Goal: Task Accomplishment & Management: Use online tool/utility

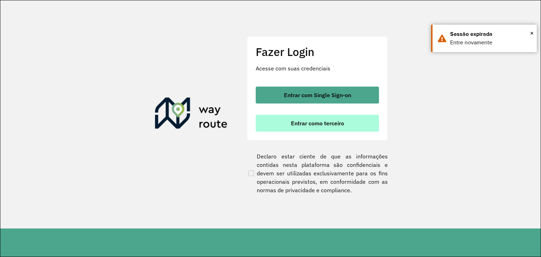
click at [327, 125] on span "Entrar como terceiro" at bounding box center [317, 124] width 53 height 6
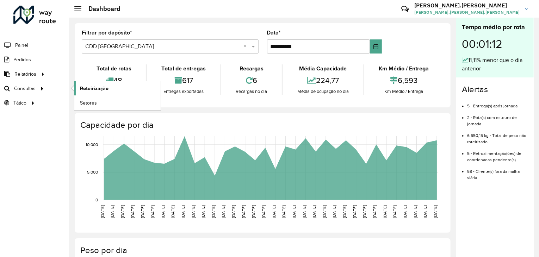
click at [86, 89] on span "Roteirização" at bounding box center [94, 88] width 29 height 7
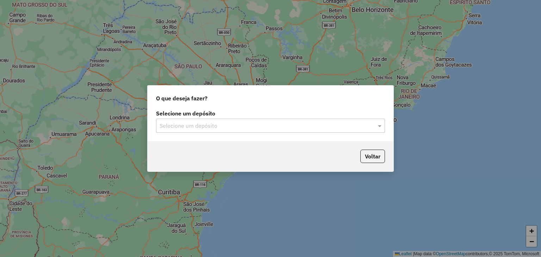
click at [212, 130] on div "Selecione um depósito" at bounding box center [270, 126] width 229 height 14
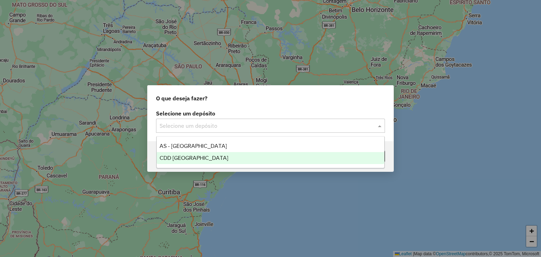
click at [215, 161] on div "CDD [GEOGRAPHIC_DATA]" at bounding box center [271, 158] width 228 height 12
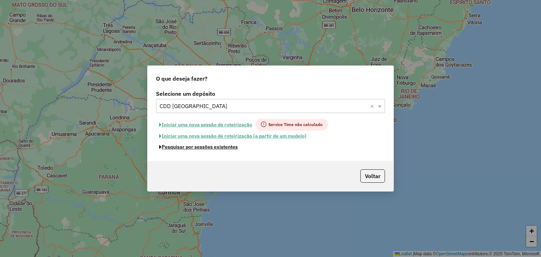
click at [223, 148] on button "Pesquisar por sessões existentes" at bounding box center [198, 147] width 85 height 11
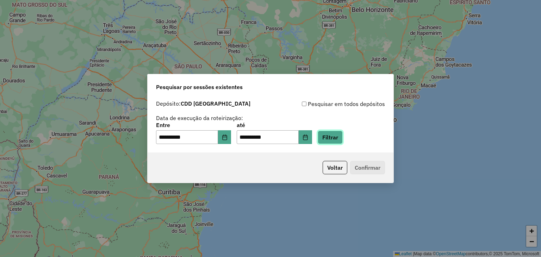
click at [336, 143] on button "Filtrar" at bounding box center [330, 137] width 25 height 13
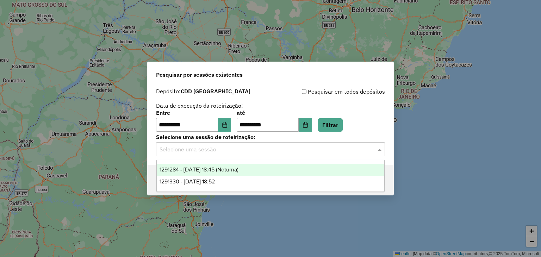
click at [246, 153] on input "text" at bounding box center [264, 150] width 208 height 8
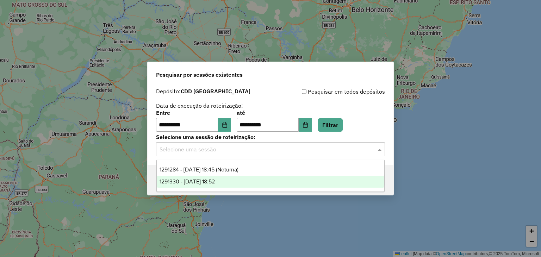
click at [233, 181] on div "1291330 - [DATE] 18:52" at bounding box center [271, 182] width 228 height 12
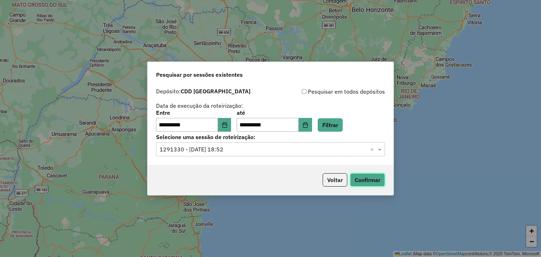
click at [369, 180] on button "Confirmar" at bounding box center [367, 179] width 35 height 13
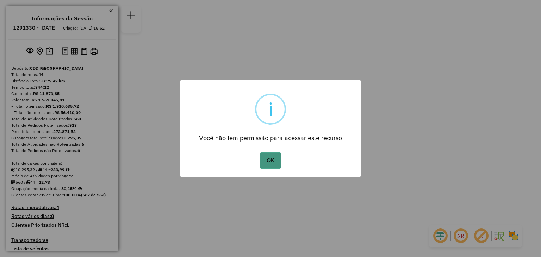
click at [272, 160] on button "OK" at bounding box center [270, 161] width 21 height 16
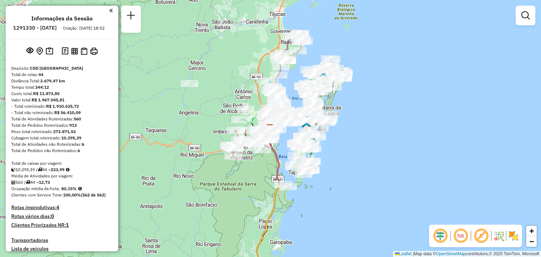
click at [459, 240] on em at bounding box center [460, 236] width 17 height 17
click at [533, 231] on span "+" at bounding box center [532, 231] width 5 height 9
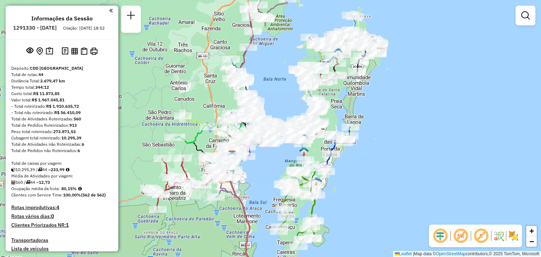
drag, startPoint x: 467, startPoint y: 154, endPoint x: 428, endPoint y: 179, distance: 46.2
click at [428, 179] on div "Janela de atendimento Grade de atendimento Capacidade Transportadoras Veículos …" at bounding box center [270, 128] width 541 height 257
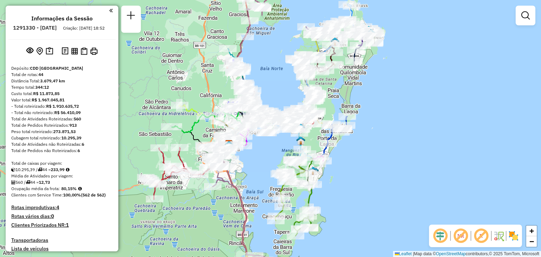
drag, startPoint x: 396, startPoint y: 216, endPoint x: 393, endPoint y: 206, distance: 10.3
click at [393, 206] on div "Janela de atendimento Grade de atendimento Capacidade Transportadoras Veículos …" at bounding box center [270, 128] width 541 height 257
select select "**********"
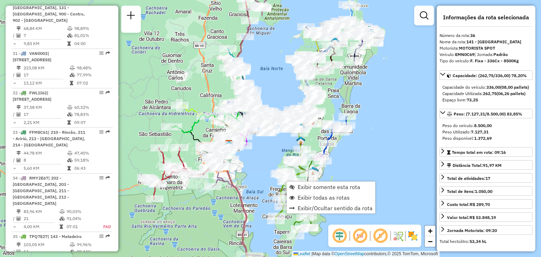
scroll to position [1674, 0]
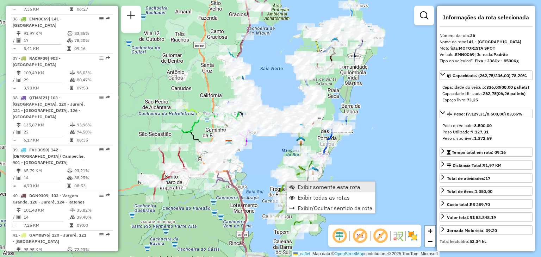
click at [309, 185] on span "Exibir somente esta rota" at bounding box center [329, 187] width 63 height 6
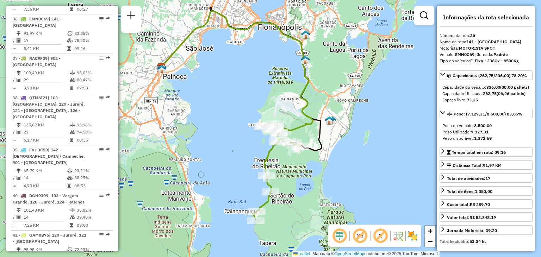
drag, startPoint x: 364, startPoint y: 183, endPoint x: 334, endPoint y: 168, distance: 33.4
click at [334, 168] on div "Janela de atendimento Grade de atendimento Capacidade Transportadoras Veículos …" at bounding box center [270, 128] width 541 height 257
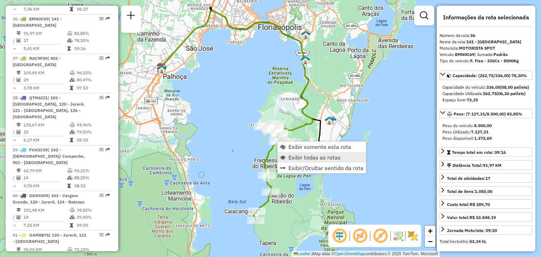
click at [302, 155] on span "Exibir todas as rotas" at bounding box center [315, 158] width 52 height 6
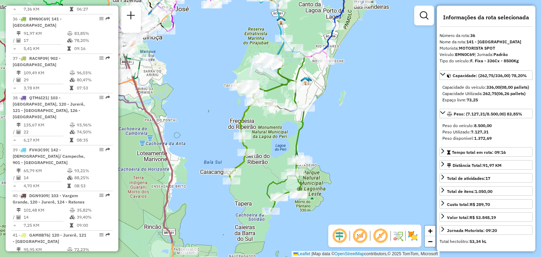
drag, startPoint x: 357, startPoint y: 152, endPoint x: 334, endPoint y: 133, distance: 29.5
click at [334, 133] on div "Janela de atendimento Grade de atendimento Capacidade Transportadoras Veículos …" at bounding box center [270, 128] width 541 height 257
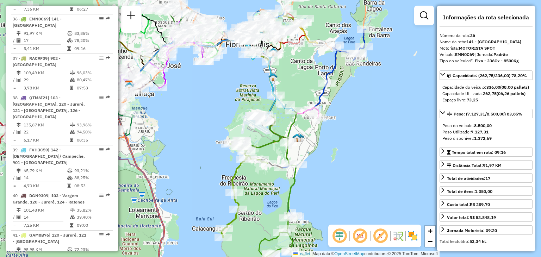
drag, startPoint x: 305, startPoint y: 101, endPoint x: 295, endPoint y: 137, distance: 37.3
click at [295, 137] on img at bounding box center [296, 137] width 9 height 9
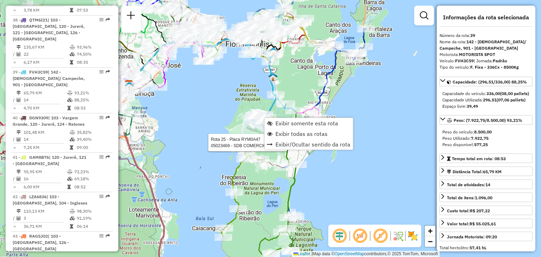
scroll to position [1805, 0]
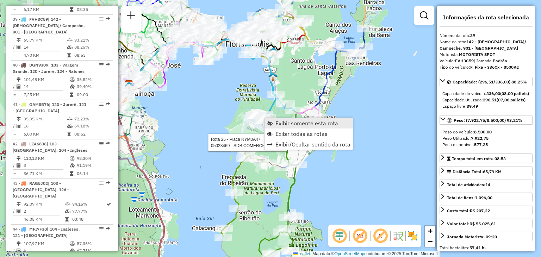
click at [284, 122] on span "Exibir somente esta rota" at bounding box center [307, 124] width 63 height 6
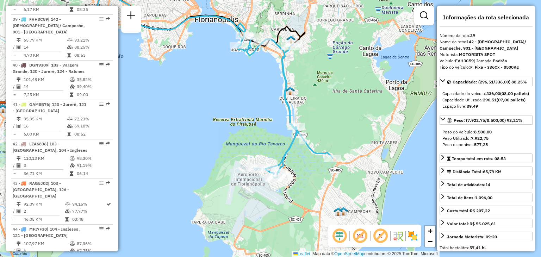
drag, startPoint x: 355, startPoint y: 146, endPoint x: 249, endPoint y: 99, distance: 115.3
click at [249, 99] on div "Janela de atendimento Grade de atendimento Capacidade Transportadoras Veículos …" at bounding box center [270, 128] width 541 height 257
click at [431, 247] on div "+ −" at bounding box center [430, 236] width 12 height 23
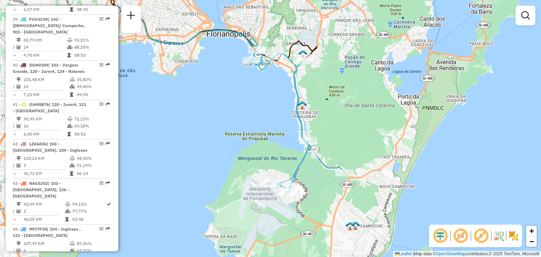
drag, startPoint x: 343, startPoint y: 129, endPoint x: 355, endPoint y: 143, distance: 18.8
click at [355, 143] on div "Janela de atendimento Grade de atendimento Capacidade Transportadoras Veículos …" at bounding box center [270, 128] width 541 height 257
click at [534, 243] on link "−" at bounding box center [531, 241] width 11 height 11
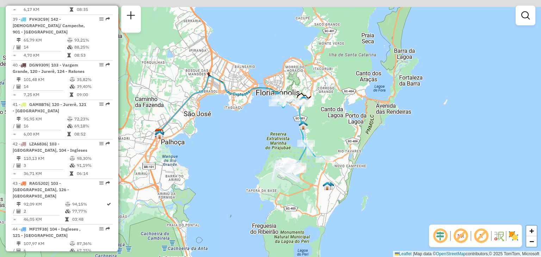
drag, startPoint x: 302, startPoint y: 122, endPoint x: 320, endPoint y: 130, distance: 19.9
click at [320, 130] on div "Janela de atendimento Grade de atendimento Capacidade Transportadoras Veículos …" at bounding box center [270, 128] width 541 height 257
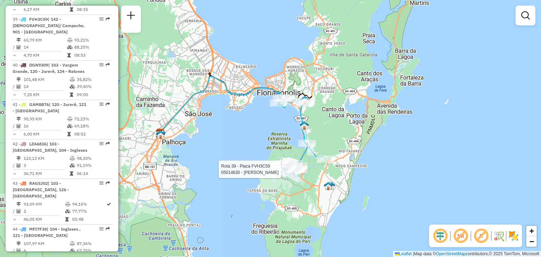
select select "**********"
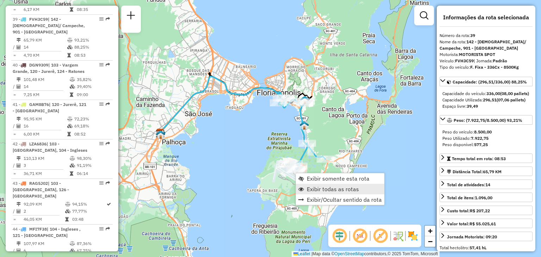
click at [332, 187] on span "Exibir todas as rotas" at bounding box center [333, 189] width 52 height 6
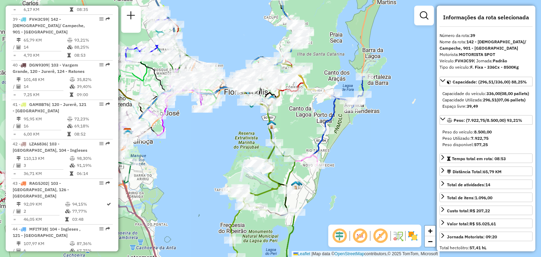
drag, startPoint x: 367, startPoint y: 188, endPoint x: 335, endPoint y: 187, distance: 32.8
click at [335, 187] on div "Janela de atendimento Grade de atendimento Capacidade Transportadoras Veículos …" at bounding box center [270, 128] width 541 height 257
click at [434, 244] on link "−" at bounding box center [430, 241] width 11 height 11
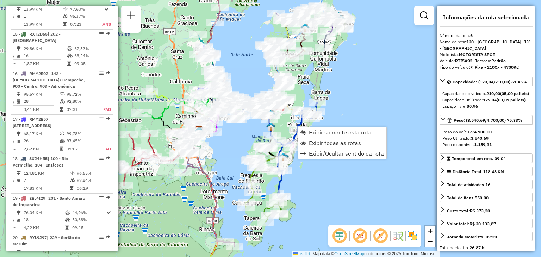
scroll to position [479, 0]
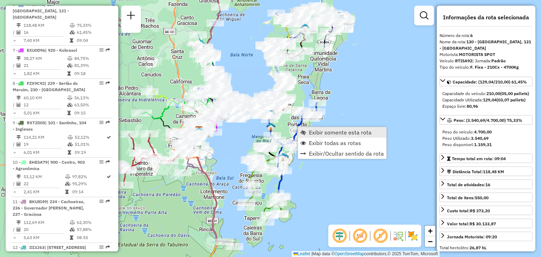
click at [307, 132] on link "Exibir somente esta rota" at bounding box center [342, 132] width 88 height 11
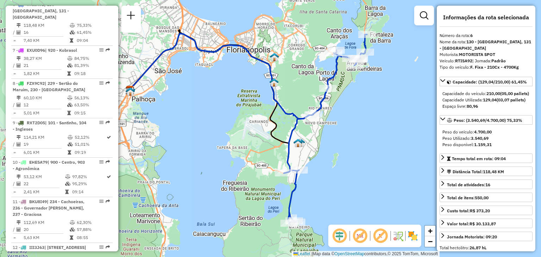
drag, startPoint x: 381, startPoint y: 145, endPoint x: 357, endPoint y: 145, distance: 24.7
click at [357, 145] on div "Janela de atendimento Grade de atendimento Capacidade Transportadoras Veículos …" at bounding box center [270, 128] width 541 height 257
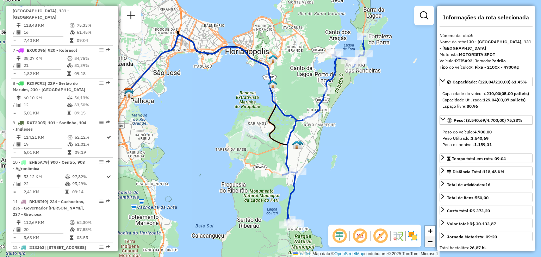
click at [428, 243] on span "−" at bounding box center [430, 241] width 5 height 9
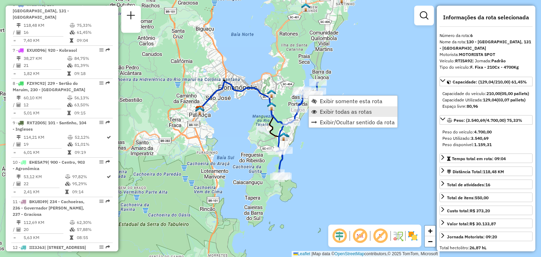
click at [347, 111] on span "Exibir todas as rotas" at bounding box center [346, 112] width 52 height 6
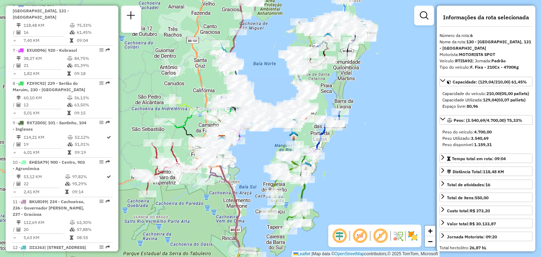
drag, startPoint x: 310, startPoint y: 118, endPoint x: 332, endPoint y: 147, distance: 36.2
click at [332, 147] on div "Janela de atendimento Grade de atendimento Capacidade Transportadoras Veículos …" at bounding box center [270, 128] width 541 height 257
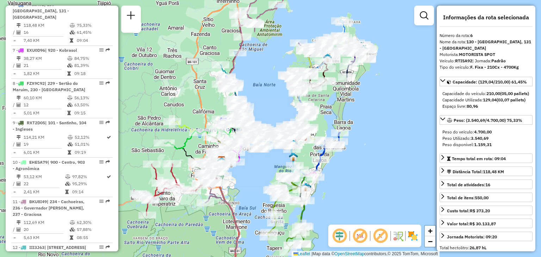
drag, startPoint x: 352, startPoint y: 95, endPoint x: 352, endPoint y: 117, distance: 21.5
click at [352, 117] on div "Janela de atendimento Grade de atendimento Capacidade Transportadoras Veículos …" at bounding box center [270, 128] width 541 height 257
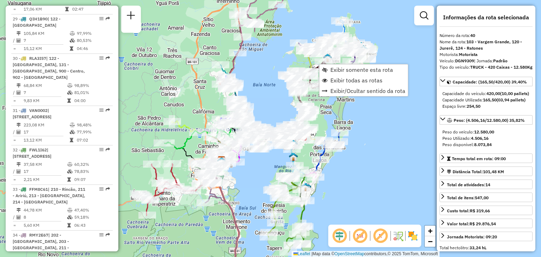
scroll to position [1844, 0]
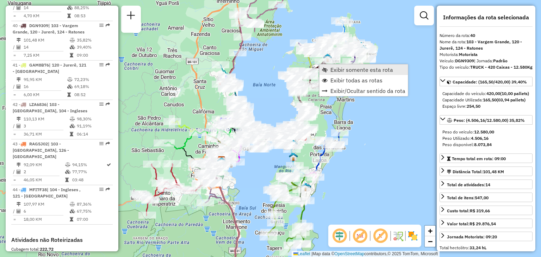
click at [352, 73] on span "Exibir somente esta rota" at bounding box center [361, 70] width 63 height 6
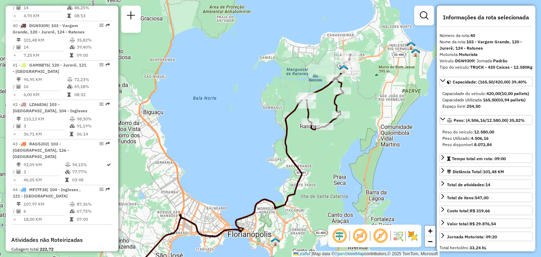
drag, startPoint x: 387, startPoint y: 93, endPoint x: 357, endPoint y: 130, distance: 48.0
click at [357, 130] on div "Janela de atendimento Grade de atendimento Capacidade Transportadoras Veículos …" at bounding box center [270, 128] width 541 height 257
click at [340, 70] on img at bounding box center [343, 68] width 9 height 9
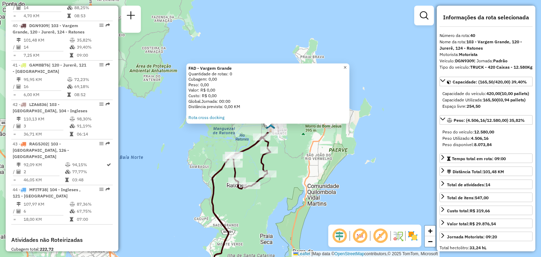
click at [347, 66] on span "×" at bounding box center [345, 67] width 3 height 6
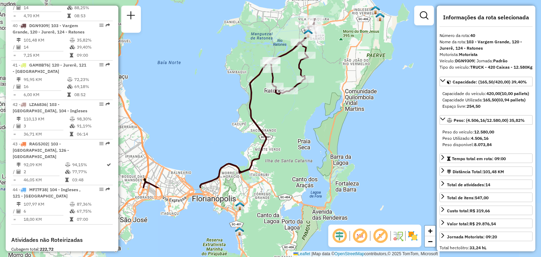
drag, startPoint x: 280, startPoint y: 159, endPoint x: 318, endPoint y: 64, distance: 102.0
click at [318, 64] on div "Janela de atendimento Grade de atendimento Capacidade Transportadoras Veículos …" at bounding box center [270, 128] width 541 height 257
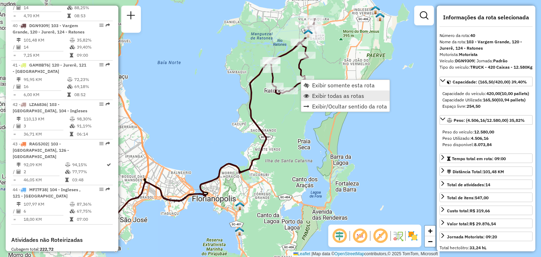
click at [329, 97] on span "Exibir todas as rotas" at bounding box center [338, 96] width 52 height 6
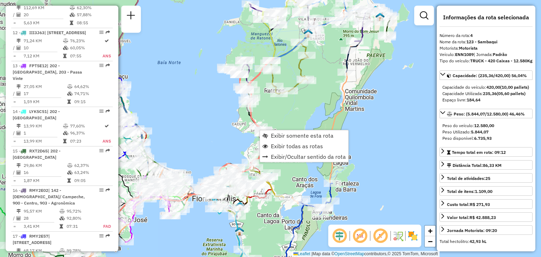
scroll to position [407, 0]
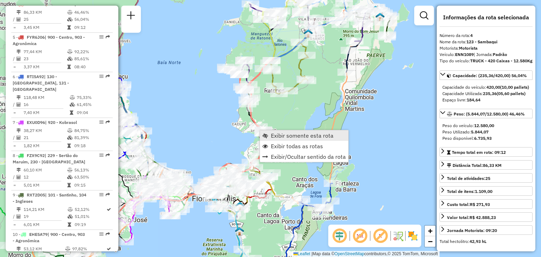
click at [293, 136] on span "Exibir somente esta rota" at bounding box center [302, 136] width 63 height 6
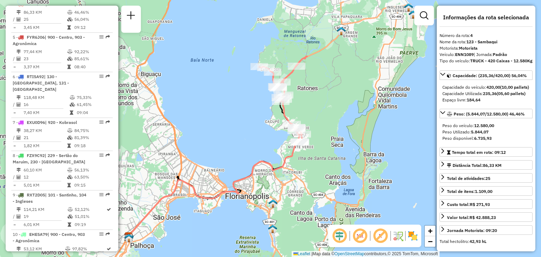
drag, startPoint x: 382, startPoint y: 106, endPoint x: 319, endPoint y: 124, distance: 65.6
click at [319, 124] on div "Janela de atendimento Grade de atendimento Capacidade Transportadoras Veículos …" at bounding box center [270, 128] width 541 height 257
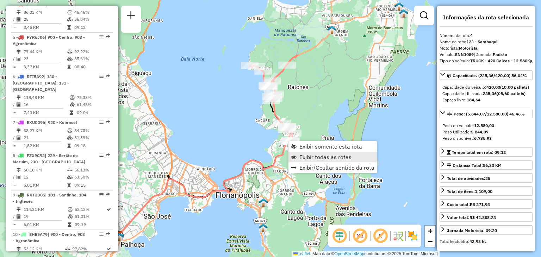
click at [319, 157] on span "Exibir todas as rotas" at bounding box center [325, 157] width 52 height 6
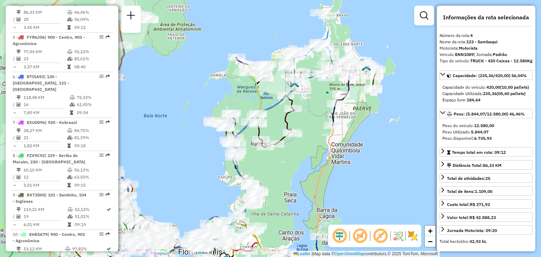
drag, startPoint x: 326, startPoint y: 107, endPoint x: 294, endPoint y: 156, distance: 57.6
click at [294, 156] on div "Janela de atendimento Grade de atendimento Capacidade Transportadoras Veículos …" at bounding box center [270, 128] width 541 height 257
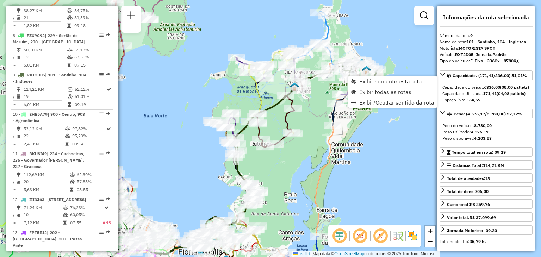
scroll to position [591, 0]
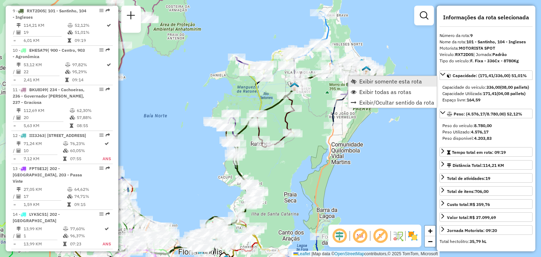
click at [371, 84] on span "Exibir somente esta rota" at bounding box center [390, 82] width 63 height 6
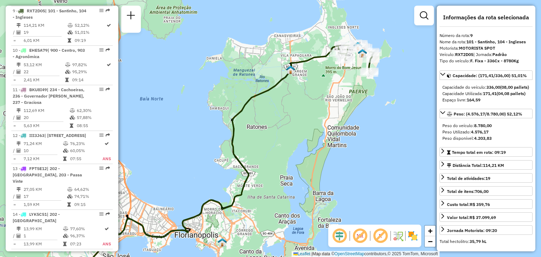
drag, startPoint x: 390, startPoint y: 68, endPoint x: 345, endPoint y: 100, distance: 55.7
click at [345, 100] on div "Janela de atendimento Grade de atendimento Capacidade Transportadoras Veículos …" at bounding box center [270, 128] width 541 height 257
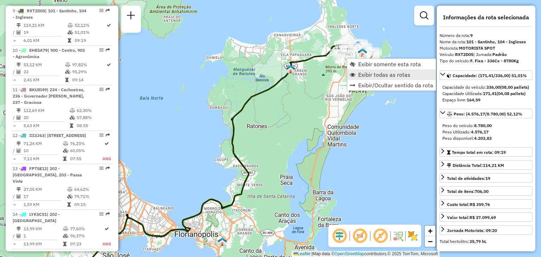
click at [369, 76] on span "Exibir todas as rotas" at bounding box center [384, 75] width 52 height 6
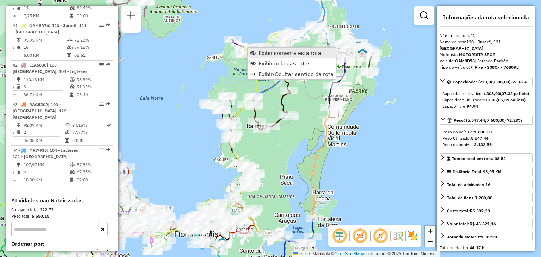
scroll to position [1884, 0]
click at [257, 51] on link "Exibir somente esta rota" at bounding box center [292, 53] width 88 height 11
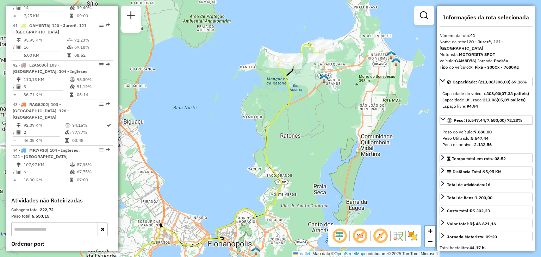
drag, startPoint x: 304, startPoint y: 91, endPoint x: 299, endPoint y: 95, distance: 7.0
click at [299, 95] on div "Janela de atendimento Grade de atendimento Capacidade Transportadoras Veículos …" at bounding box center [270, 128] width 541 height 257
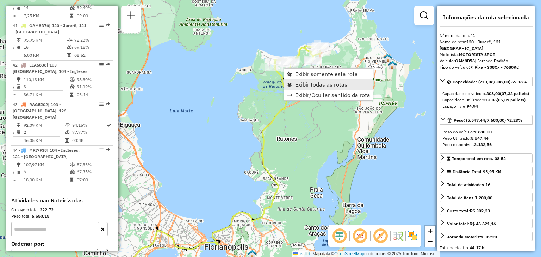
click at [316, 87] on span "Exibir todas as rotas" at bounding box center [321, 85] width 52 height 6
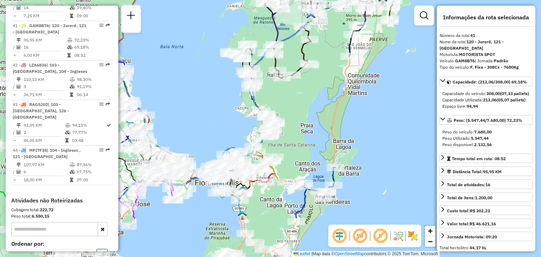
drag, startPoint x: 331, startPoint y: 160, endPoint x: 320, endPoint y: 104, distance: 56.4
click at [320, 104] on div "Janela de atendimento Grade de atendimento Capacidade Transportadoras Veículos …" at bounding box center [270, 128] width 541 height 257
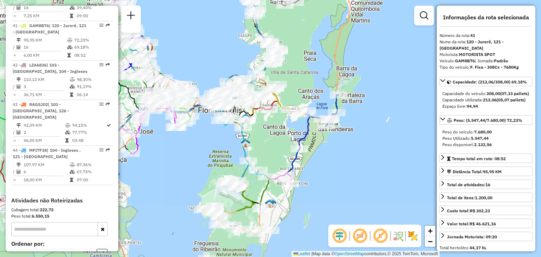
drag, startPoint x: 310, startPoint y: 166, endPoint x: 315, endPoint y: 93, distance: 72.7
click at [315, 93] on div "Janela de atendimento Grade de atendimento Capacidade Transportadoras Veículos …" at bounding box center [270, 128] width 541 height 257
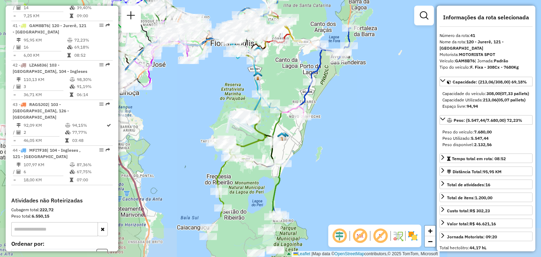
drag, startPoint x: 323, startPoint y: 182, endPoint x: 335, endPoint y: 116, distance: 67.0
click at [335, 116] on div "Janela de atendimento Grade de atendimento Capacidade Transportadoras Veículos …" at bounding box center [270, 128] width 541 height 257
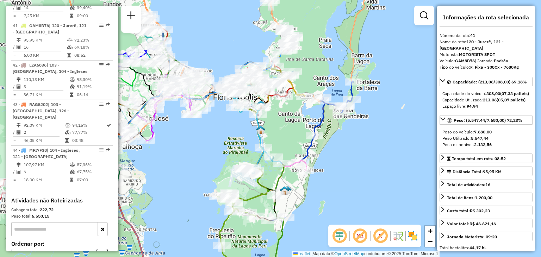
drag, startPoint x: 316, startPoint y: 189, endPoint x: 319, endPoint y: 255, distance: 66.6
click at [319, 255] on div "Janela de atendimento Grade de atendimento Capacidade Transportadoras Veículos …" at bounding box center [270, 128] width 541 height 257
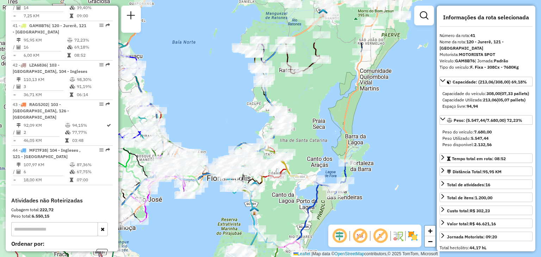
drag, startPoint x: 293, startPoint y: 155, endPoint x: 288, endPoint y: 224, distance: 68.6
click at [288, 224] on div "Janela de atendimento Grade de atendimento Capacidade Transportadoras Veículos …" at bounding box center [270, 128] width 541 height 257
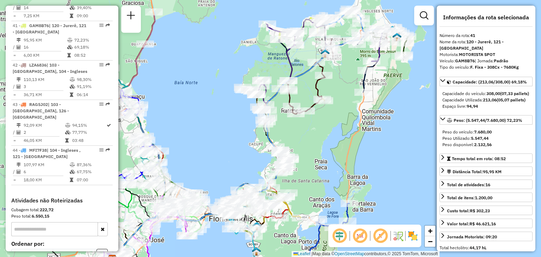
drag, startPoint x: 317, startPoint y: 142, endPoint x: 319, endPoint y: 182, distance: 40.6
click at [319, 182] on div "Janela de atendimento Grade de atendimento Capacidade Transportadoras Veículos …" at bounding box center [270, 128] width 541 height 257
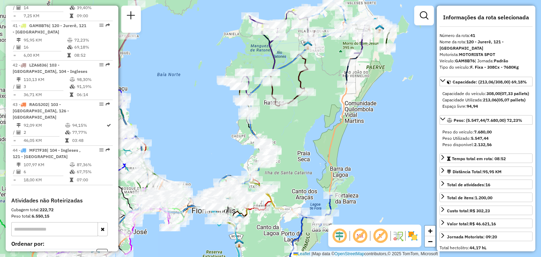
drag, startPoint x: 320, startPoint y: 182, endPoint x: 303, endPoint y: 174, distance: 19.1
click at [303, 174] on div "Janela de atendimento Grade de atendimento Capacidade Transportadoras Veículos …" at bounding box center [270, 128] width 541 height 257
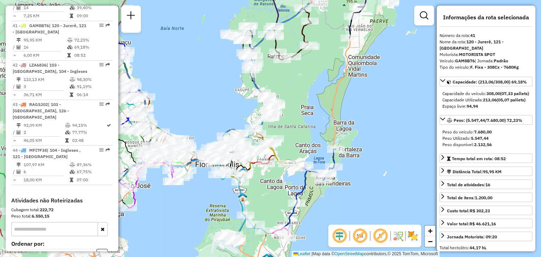
drag, startPoint x: 297, startPoint y: 183, endPoint x: 301, endPoint y: 135, distance: 48.5
click at [301, 135] on div "Janela de atendimento Grade de atendimento Capacidade Transportadoras Veículos …" at bounding box center [270, 128] width 541 height 257
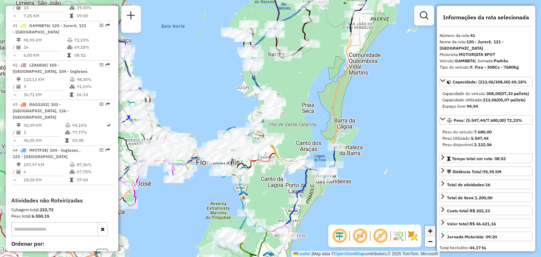
click at [430, 231] on span "+" at bounding box center [430, 231] width 5 height 9
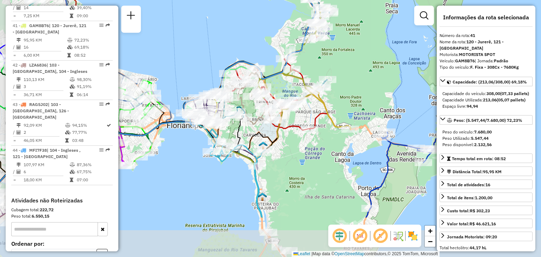
drag, startPoint x: 297, startPoint y: 222, endPoint x: 344, endPoint y: 158, distance: 79.2
click at [344, 158] on div "Janela de atendimento Grade de atendimento Capacidade Transportadoras Veículos …" at bounding box center [270, 128] width 541 height 257
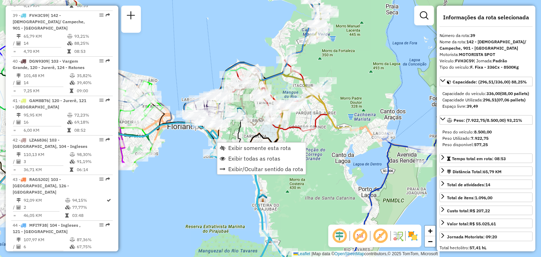
scroll to position [1805, 0]
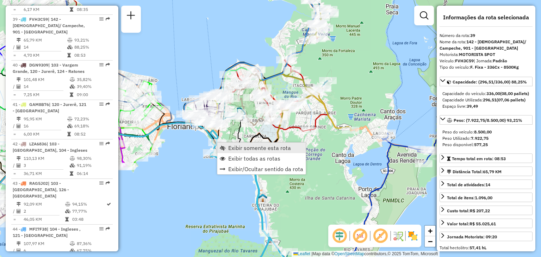
click at [264, 150] on span "Exibir somente esta rota" at bounding box center [259, 148] width 63 height 6
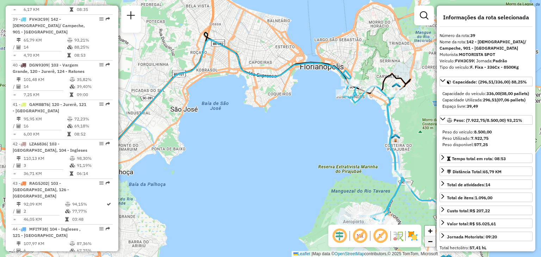
click at [430, 243] on span "−" at bounding box center [430, 241] width 5 height 9
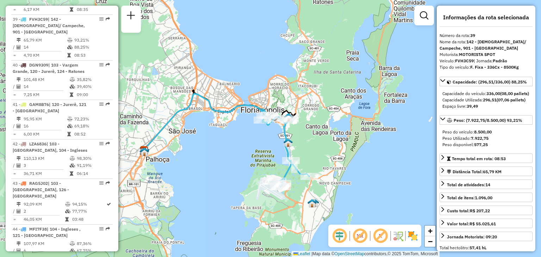
drag, startPoint x: 388, startPoint y: 198, endPoint x: 343, endPoint y: 208, distance: 45.7
click at [343, 208] on div "Janela de atendimento Grade de atendimento Capacidade Transportadoras Veículos …" at bounding box center [270, 128] width 541 height 257
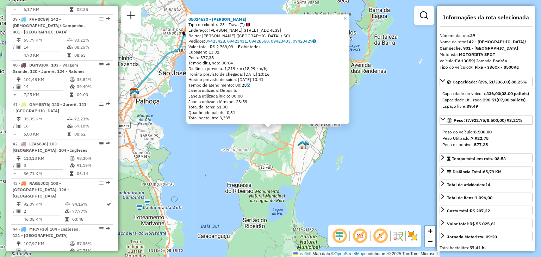
click at [347, 17] on span "×" at bounding box center [345, 19] width 3 height 6
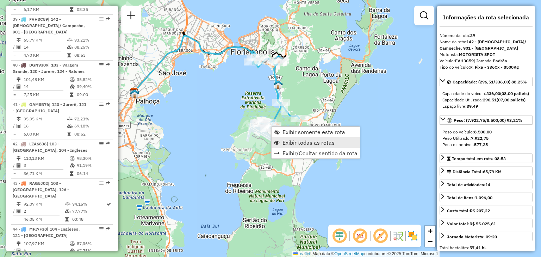
click at [304, 140] on span "Exibir todas as rotas" at bounding box center [309, 143] width 52 height 6
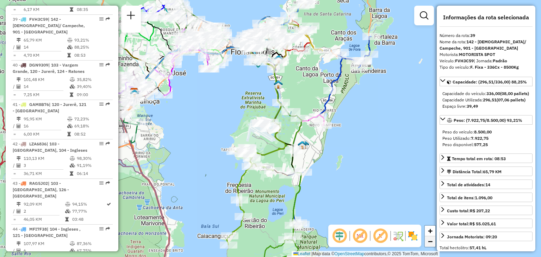
click at [432, 241] on span "−" at bounding box center [430, 241] width 5 height 9
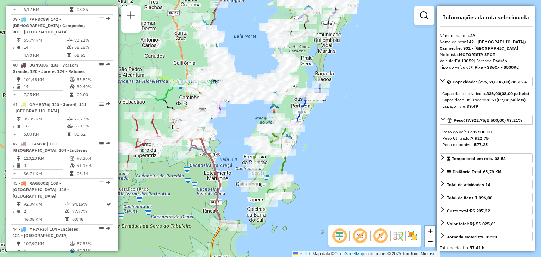
click at [349, 109] on div "Janela de atendimento Grade de atendimento Capacidade Transportadoras Veículos …" at bounding box center [270, 128] width 541 height 257
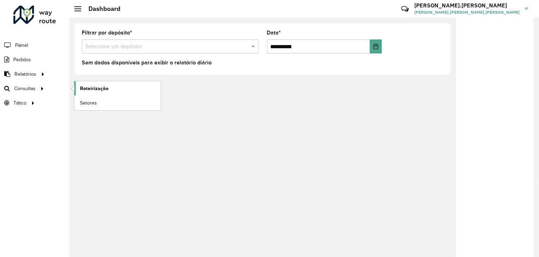
click at [92, 91] on span "Roteirização" at bounding box center [94, 88] width 29 height 7
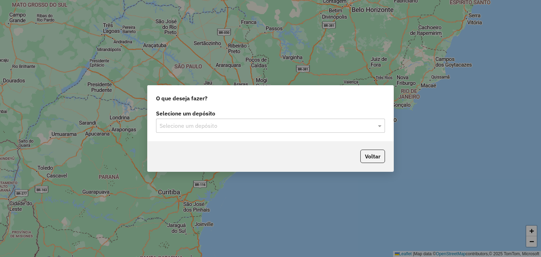
click at [222, 128] on input "text" at bounding box center [264, 126] width 208 height 8
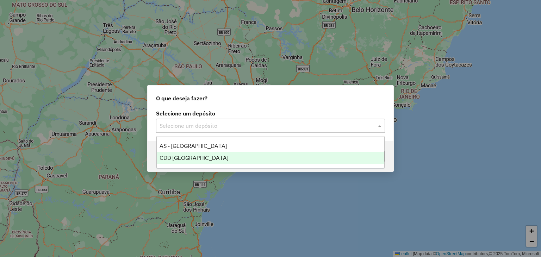
click at [217, 161] on div "CDD [GEOGRAPHIC_DATA]" at bounding box center [271, 158] width 228 height 12
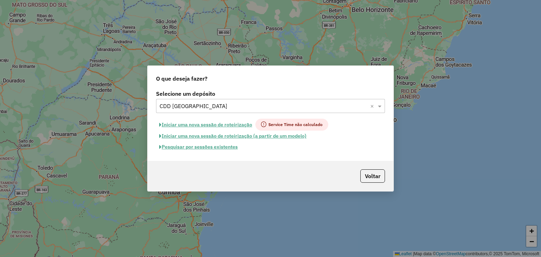
click at [222, 149] on button "Pesquisar por sessões existentes" at bounding box center [198, 147] width 85 height 11
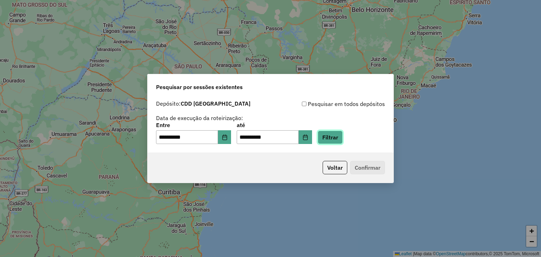
click at [339, 137] on button "Filtrar" at bounding box center [330, 137] width 25 height 13
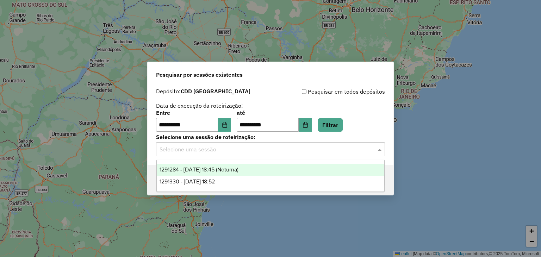
click at [222, 152] on input "text" at bounding box center [264, 150] width 208 height 8
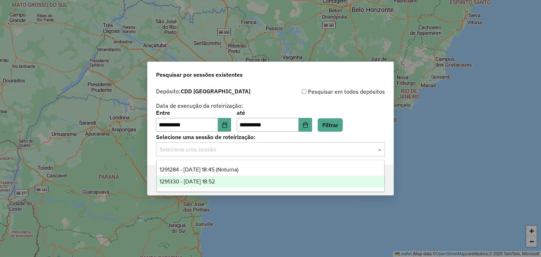
click at [215, 179] on span "1291330 - 09/10/2025 18:52" at bounding box center [187, 182] width 55 height 6
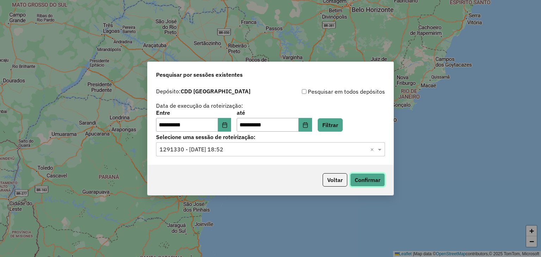
click at [372, 182] on button "Confirmar" at bounding box center [367, 179] width 35 height 13
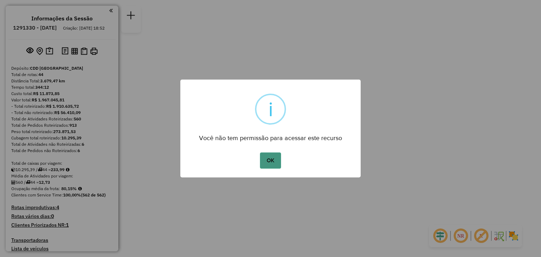
click at [276, 162] on button "OK" at bounding box center [270, 161] width 21 height 16
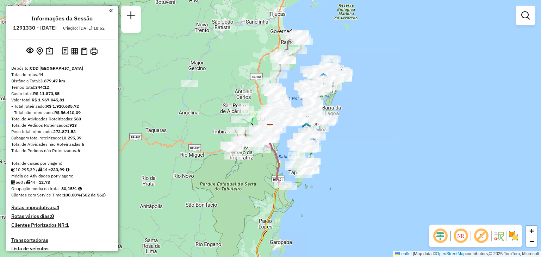
click at [463, 237] on em at bounding box center [460, 236] width 17 height 17
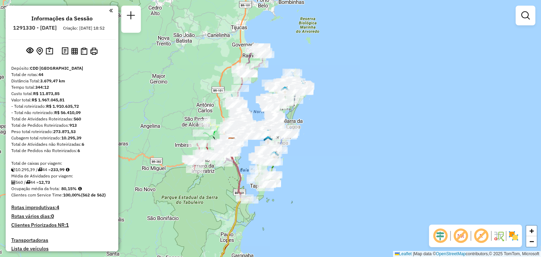
drag, startPoint x: 366, startPoint y: 164, endPoint x: 349, endPoint y: 180, distance: 23.7
click at [349, 180] on div "Janela de atendimento Grade de atendimento Capacidade Transportadoras Veículos …" at bounding box center [270, 128] width 541 height 257
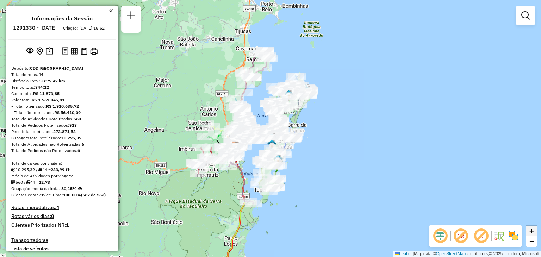
click at [536, 233] on link "+" at bounding box center [531, 231] width 11 height 11
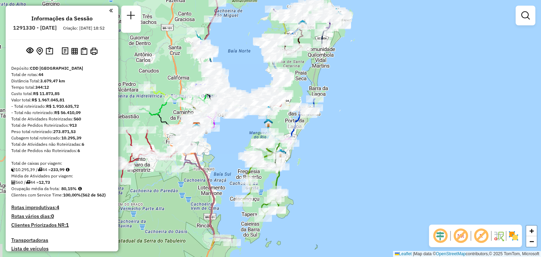
drag, startPoint x: 383, startPoint y: 209, endPoint x: 378, endPoint y: 172, distance: 36.9
click at [378, 172] on div "Janela de atendimento Grade de atendimento Capacidade Transportadoras Veículos …" at bounding box center [270, 128] width 541 height 257
click at [530, 231] on span "+" at bounding box center [532, 231] width 5 height 9
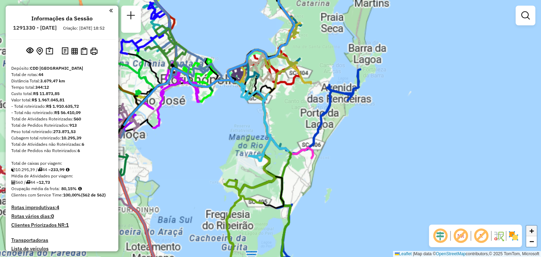
click at [530, 231] on span "+" at bounding box center [532, 231] width 5 height 9
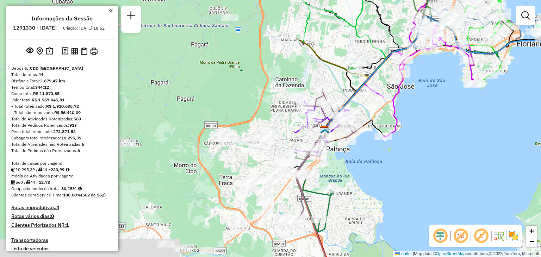
drag, startPoint x: 192, startPoint y: 136, endPoint x: 540, endPoint y: 144, distance: 348.9
click at [540, 144] on div "Janela de atendimento Grade de atendimento Capacidade Transportadoras Veículos …" at bounding box center [270, 128] width 541 height 257
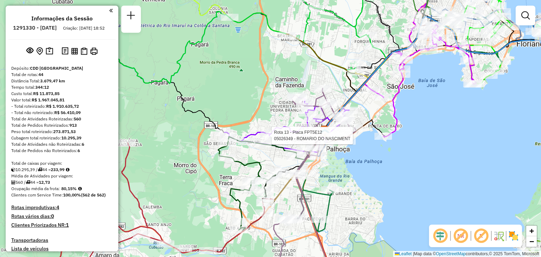
select select "**********"
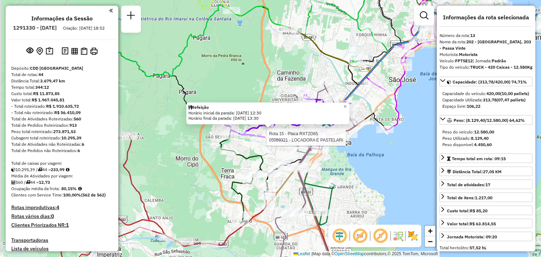
scroll to position [755, 0]
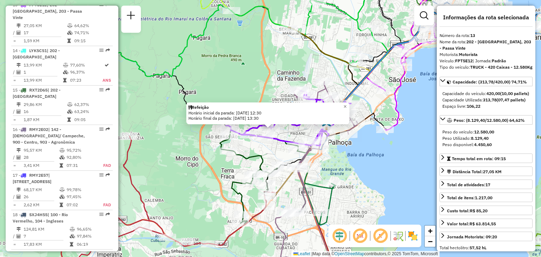
click at [248, 159] on icon at bounding box center [259, 177] width 78 height 95
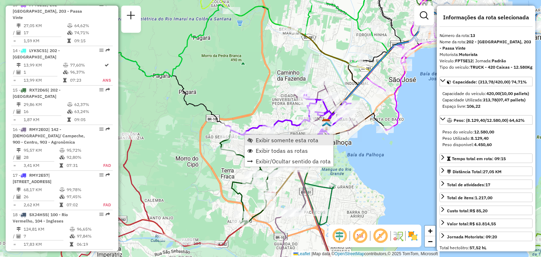
click at [262, 141] on span "Exibir somente esta rota" at bounding box center [287, 140] width 63 height 6
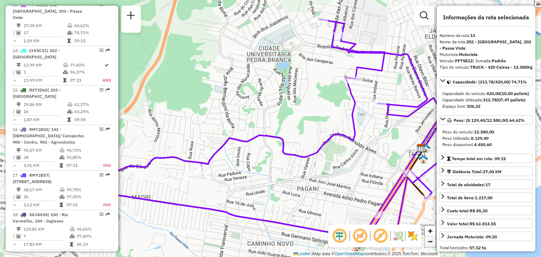
click at [428, 241] on span "−" at bounding box center [430, 241] width 5 height 9
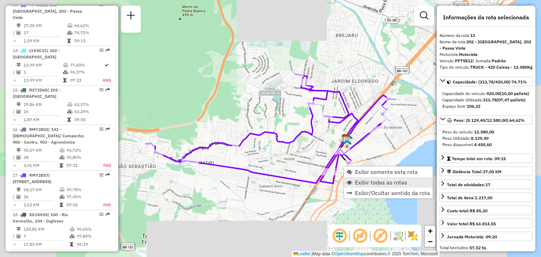
click at [365, 180] on span "Exibir todas as rotas" at bounding box center [381, 183] width 52 height 6
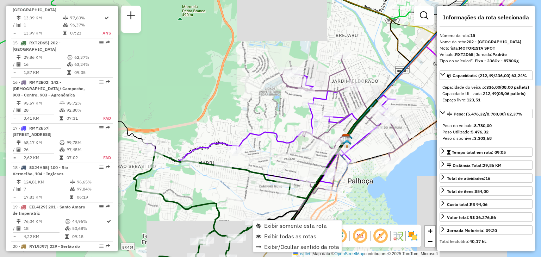
scroll to position [834, 0]
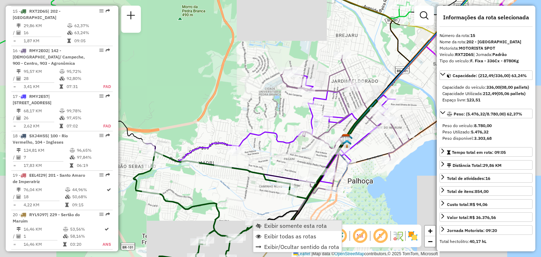
click at [264, 227] on link "Exibir somente esta rota" at bounding box center [297, 226] width 88 height 11
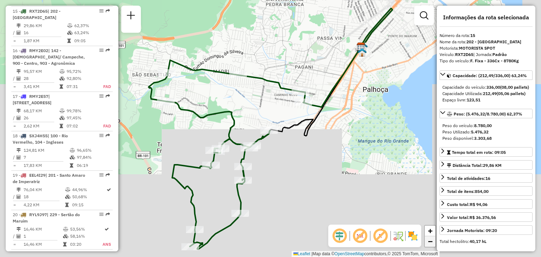
click at [431, 244] on span "−" at bounding box center [430, 241] width 5 height 9
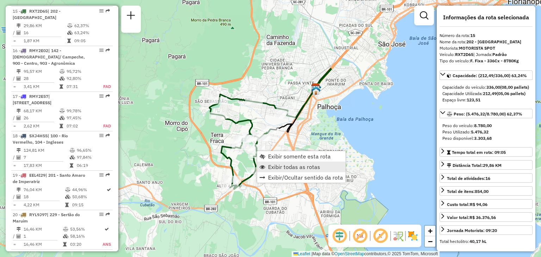
click at [265, 164] on link "Exibir todas as rotas" at bounding box center [301, 167] width 88 height 11
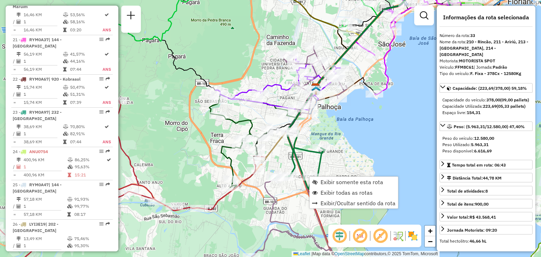
scroll to position [1549, 0]
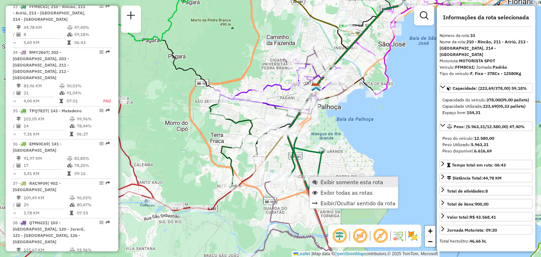
click at [331, 183] on span "Exibir somente esta rota" at bounding box center [352, 182] width 63 height 6
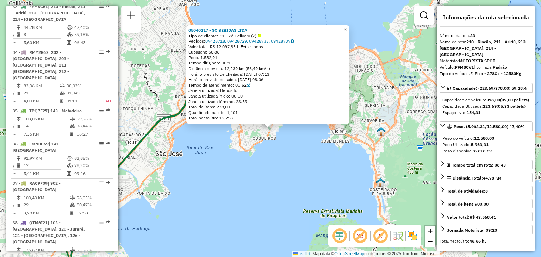
click at [261, 148] on div "05040217 - SC BEBIDAS LTDA Tipo de cliente: 81 - Zé Delivery (Z) Pedidos: 09428…" at bounding box center [270, 128] width 541 height 257
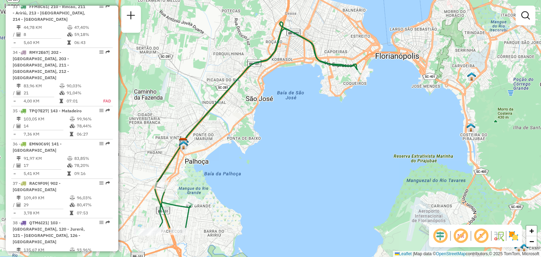
drag, startPoint x: 261, startPoint y: 148, endPoint x: 380, endPoint y: 87, distance: 133.5
click at [380, 87] on div "Janela de atendimento Grade de atendimento Capacidade Transportadoras Veículos …" at bounding box center [270, 128] width 541 height 257
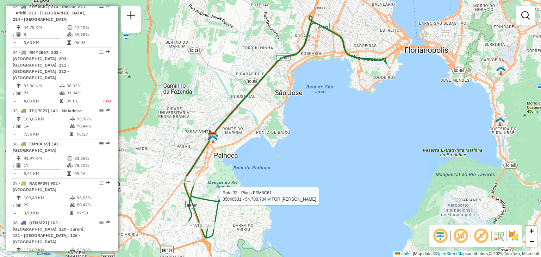
select select "**********"
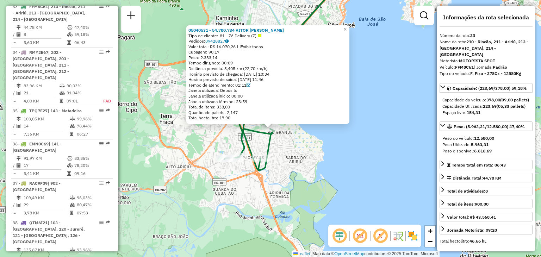
click at [234, 193] on div "05040531 - 54.780.734 VITOR [PERSON_NAME] Tipo de cliente: 81 - Zé Delivery (Z)…" at bounding box center [270, 128] width 541 height 257
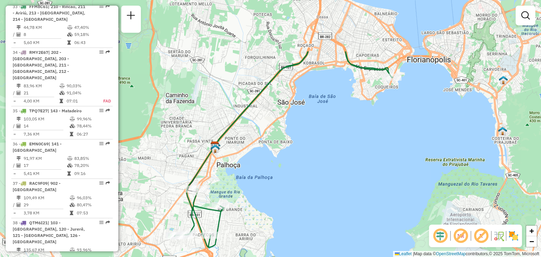
drag, startPoint x: 366, startPoint y: 91, endPoint x: 316, endPoint y: 168, distance: 92.0
click at [316, 168] on div "Janela de atendimento Grade de atendimento Capacidade Transportadoras Veículos …" at bounding box center [270, 128] width 541 height 257
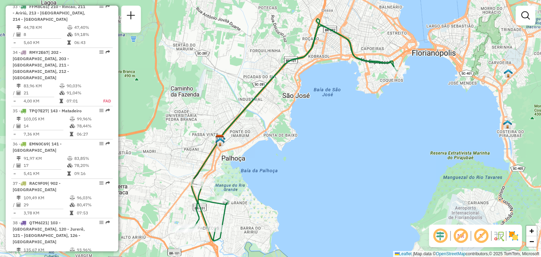
drag, startPoint x: 258, startPoint y: 200, endPoint x: 274, endPoint y: 171, distance: 33.3
click at [274, 171] on div "Janela de atendimento Grade de atendimento Capacidade Transportadoras Veículos …" at bounding box center [270, 128] width 541 height 257
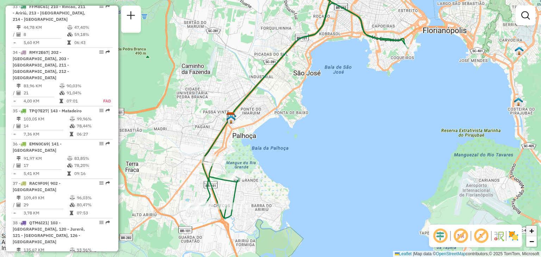
click at [533, 234] on span "+" at bounding box center [532, 231] width 5 height 9
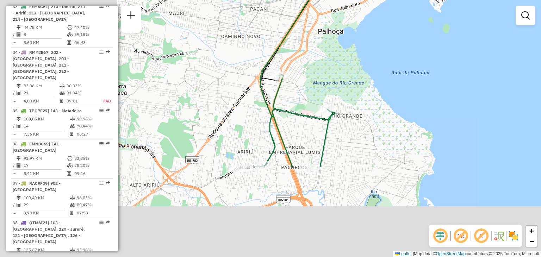
drag, startPoint x: 309, startPoint y: 190, endPoint x: 437, endPoint y: 69, distance: 176.0
click at [437, 69] on div "Janela de atendimento Grade de atendimento Capacidade Transportadoras Veículos …" at bounding box center [270, 128] width 541 height 257
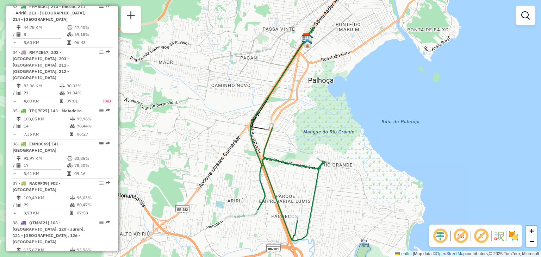
drag, startPoint x: 336, startPoint y: 56, endPoint x: 324, endPoint y: 105, distance: 49.7
click at [324, 105] on div "Janela de atendimento Grade de atendimento Capacidade Transportadoras Veículos …" at bounding box center [270, 128] width 541 height 257
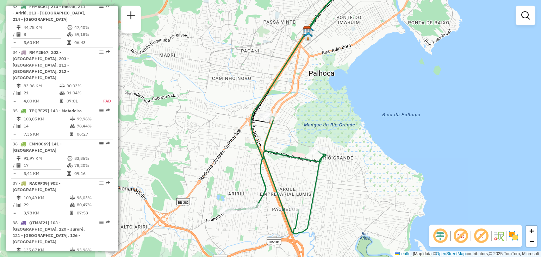
drag, startPoint x: 255, startPoint y: 117, endPoint x: 248, endPoint y: 117, distance: 6.7
click at [248, 117] on icon at bounding box center [290, 104] width 128 height 260
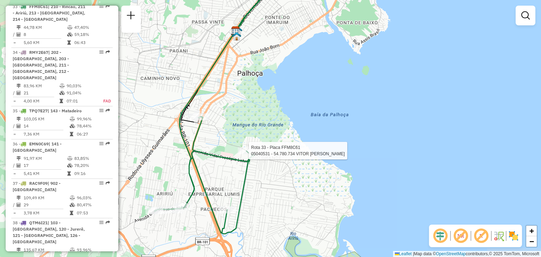
select select "**********"
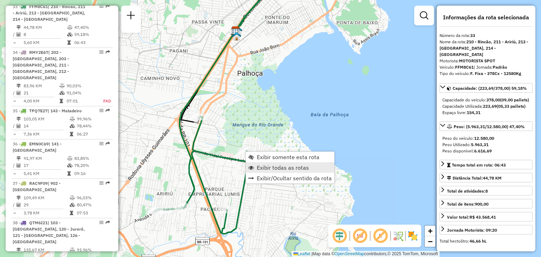
click at [267, 168] on span "Exibir todas as rotas" at bounding box center [283, 168] width 52 height 6
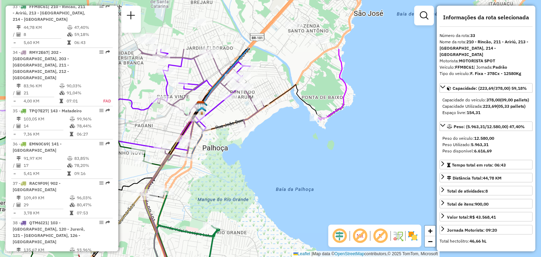
drag, startPoint x: 350, startPoint y: 107, endPoint x: 269, endPoint y: 214, distance: 134.6
click at [269, 214] on div "Janela de atendimento Grade de atendimento Capacidade Transportadoras Veículos …" at bounding box center [270, 128] width 541 height 257
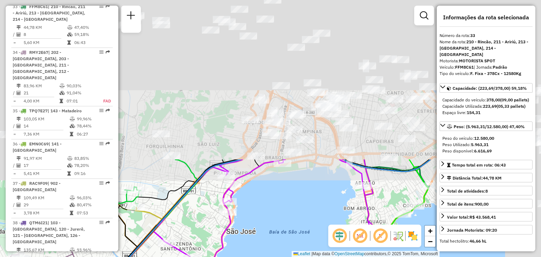
drag, startPoint x: 385, startPoint y: 88, endPoint x: 297, endPoint y: 273, distance: 205.4
click at [297, 257] on html "Aguarde... Pop-up bloqueado! Seu navegador bloqueou automáticamente a abertura …" at bounding box center [270, 128] width 541 height 257
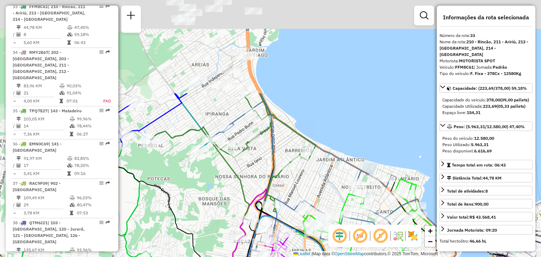
drag, startPoint x: 324, startPoint y: 64, endPoint x: 325, endPoint y: 198, distance: 134.6
click at [325, 198] on div "Janela de atendimento Grade de atendimento Capacidade Transportadoras Veículos …" at bounding box center [270, 128] width 541 height 257
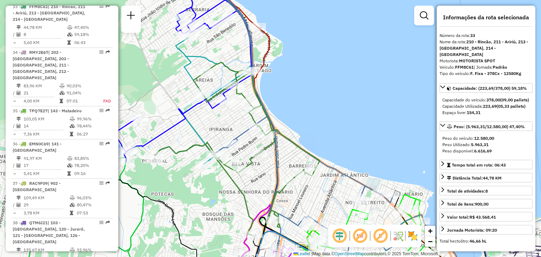
click at [236, 76] on icon at bounding box center [237, 149] width 166 height 174
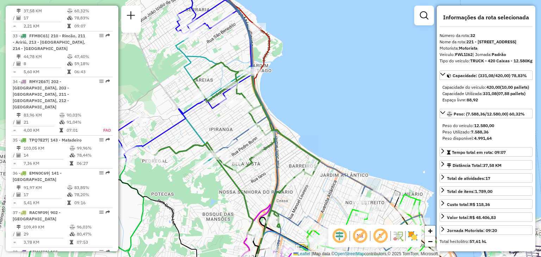
scroll to position [1503, 0]
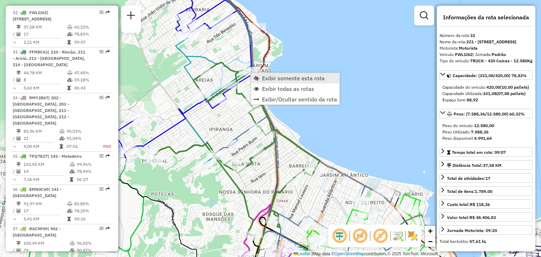
click at [265, 75] on span "Exibir somente esta rota" at bounding box center [293, 78] width 63 height 6
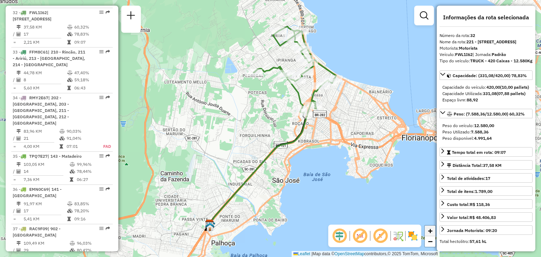
click at [431, 228] on span "+" at bounding box center [430, 231] width 5 height 9
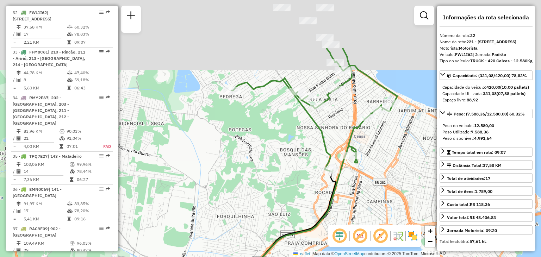
drag, startPoint x: 306, startPoint y: 116, endPoint x: 300, endPoint y: 197, distance: 81.2
click at [300, 197] on div "Janela de atendimento Grade de atendimento Capacidade Transportadoras Veículos …" at bounding box center [270, 128] width 541 height 257
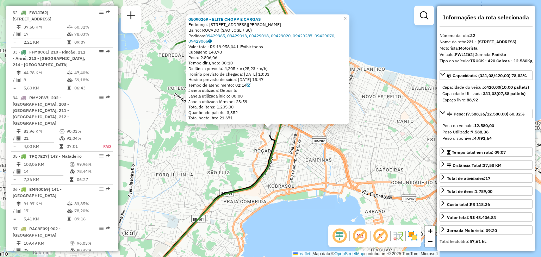
click at [373, 181] on div "05090269 - ELITE CHOPP E CARGAS Endereço: [STREET_ADDRESS][PERSON_NAME] Pedidos…" at bounding box center [270, 128] width 541 height 257
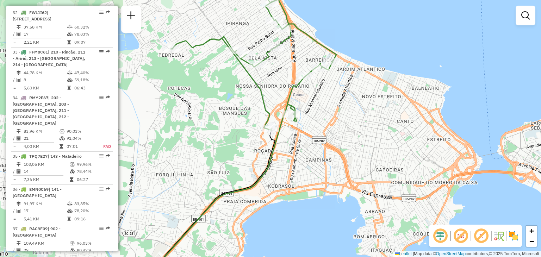
click at [373, 181] on div "05090269 - ELITE CHOPP E CARGAS Endereço: [STREET_ADDRESS][PERSON_NAME] Pedidos…" at bounding box center [270, 128] width 541 height 257
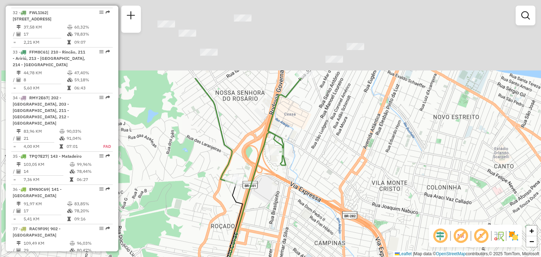
drag, startPoint x: 267, startPoint y: 27, endPoint x: 337, endPoint y: 131, distance: 125.2
click at [337, 131] on div "Janela de atendimento Grade de atendimento Capacidade Transportadoras Veículos …" at bounding box center [270, 128] width 541 height 257
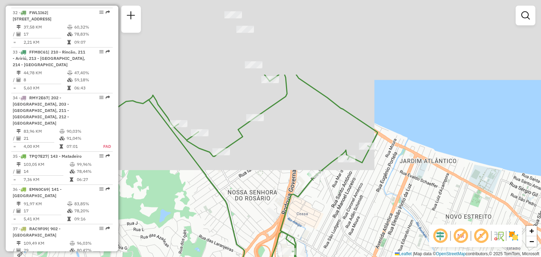
drag, startPoint x: 358, startPoint y: 62, endPoint x: 368, endPoint y: 159, distance: 97.4
click at [368, 159] on icon at bounding box center [212, 179] width 331 height 209
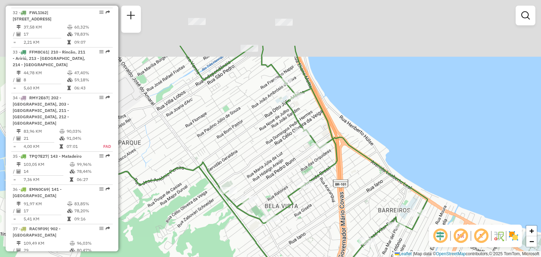
drag, startPoint x: 333, startPoint y: 136, endPoint x: 381, endPoint y: 207, distance: 86.3
click at [381, 207] on div "Janela de atendimento Grade de atendimento Capacidade Transportadoras Veículos …" at bounding box center [270, 128] width 541 height 257
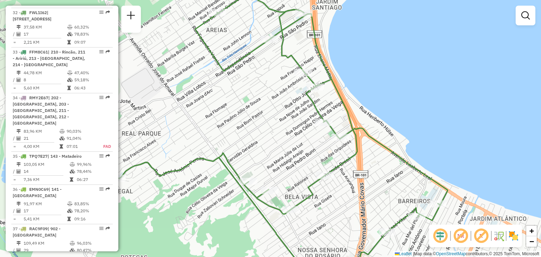
drag, startPoint x: 240, startPoint y: 131, endPoint x: 261, endPoint y: 120, distance: 23.0
click at [261, 120] on div "Janela de atendimento Grade de atendimento Capacidade Transportadoras Veículos …" at bounding box center [270, 128] width 541 height 257
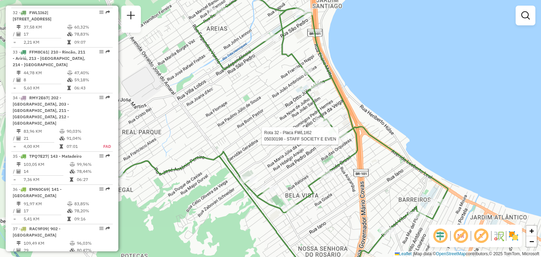
select select "**********"
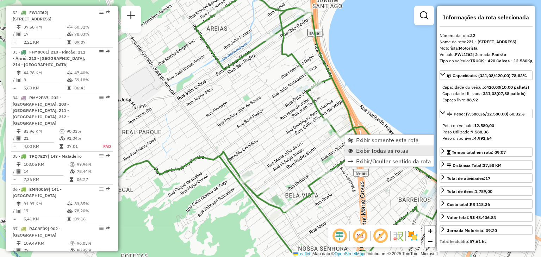
click at [358, 155] on link "Exibir todas as rotas" at bounding box center [389, 151] width 88 height 11
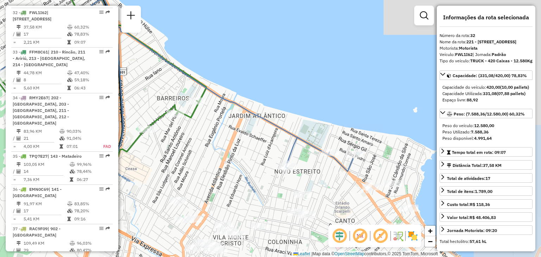
drag, startPoint x: 383, startPoint y: 175, endPoint x: 141, endPoint y: 74, distance: 262.1
click at [141, 74] on div "Janela de atendimento Grade de atendimento Capacidade Transportadoras Veículos …" at bounding box center [270, 128] width 541 height 257
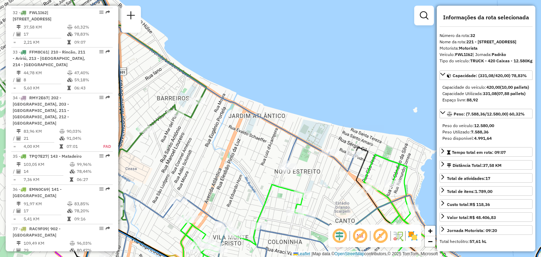
drag, startPoint x: 265, startPoint y: 161, endPoint x: 149, endPoint y: 8, distance: 192.0
click at [149, 8] on div "Janela de atendimento Grade de atendimento Capacidade Transportadoras Veículos …" at bounding box center [270, 128] width 541 height 257
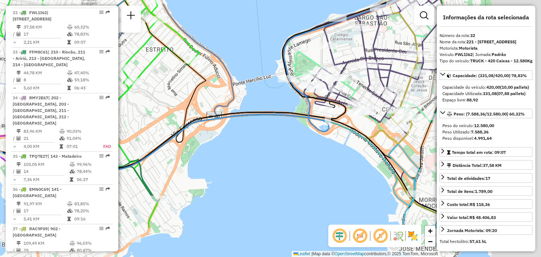
drag, startPoint x: 340, startPoint y: 150, endPoint x: 202, endPoint y: 94, distance: 149.0
click at [202, 94] on div "Janela de atendimento Grade de atendimento Capacidade Transportadoras Veículos …" at bounding box center [270, 128] width 541 height 257
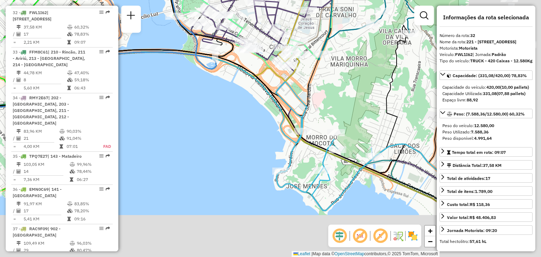
drag, startPoint x: 356, startPoint y: 157, endPoint x: 248, endPoint y: 87, distance: 128.5
click at [241, 94] on div "Janela de atendimento Grade de atendimento Capacidade Transportadoras Veículos …" at bounding box center [270, 128] width 541 height 257
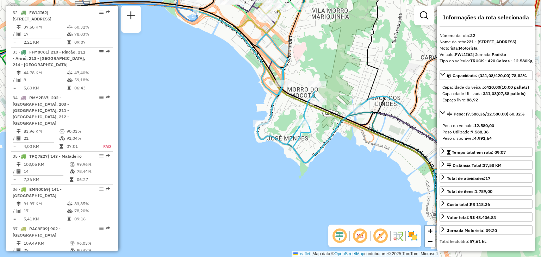
drag, startPoint x: 299, startPoint y: 151, endPoint x: 228, endPoint y: 36, distance: 135.5
click at [228, 36] on div "Janela de atendimento Grade de atendimento Capacidade Transportadoras Veículos …" at bounding box center [270, 128] width 541 height 257
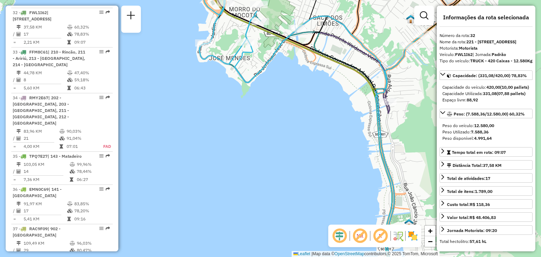
drag, startPoint x: 292, startPoint y: 164, endPoint x: 267, endPoint y: 30, distance: 135.7
click at [267, 30] on div "Janela de atendimento Grade de atendimento Capacidade Transportadoras Veículos …" at bounding box center [270, 128] width 541 height 257
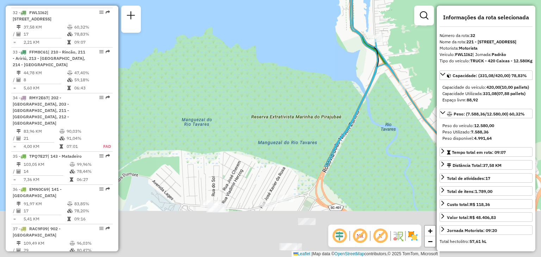
drag, startPoint x: 305, startPoint y: 143, endPoint x: 295, endPoint y: 24, distance: 118.8
click at [295, 24] on div "Janela de atendimento Grade de atendimento Capacidade Transportadoras Veículos …" at bounding box center [270, 128] width 541 height 257
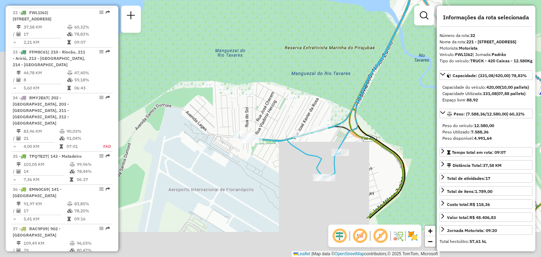
drag, startPoint x: 283, startPoint y: 116, endPoint x: 310, endPoint y: 45, distance: 75.9
click at [310, 45] on div "Janela de atendimento Grade de atendimento Capacidade Transportadoras Veículos …" at bounding box center [270, 128] width 541 height 257
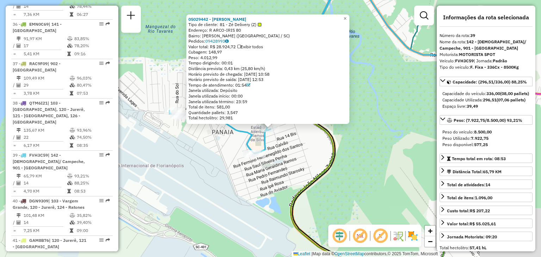
scroll to position [1805, 0]
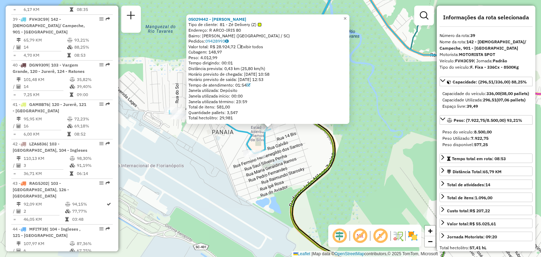
click at [243, 164] on div "05029442 - [PERSON_NAME] ALBAN Tipo de cliente: 81 - Zé Delivery (Z) Endereço: …" at bounding box center [270, 128] width 541 height 257
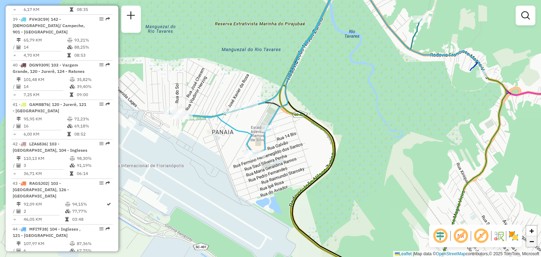
click at [532, 245] on span "−" at bounding box center [532, 241] width 5 height 9
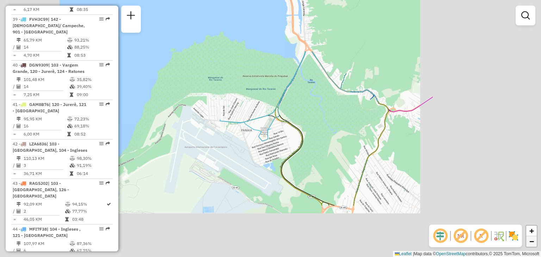
click at [532, 245] on span "−" at bounding box center [532, 241] width 5 height 9
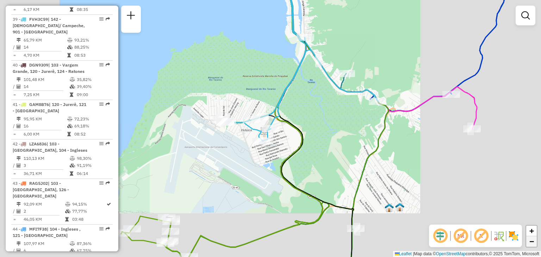
click at [532, 245] on span "−" at bounding box center [532, 241] width 5 height 9
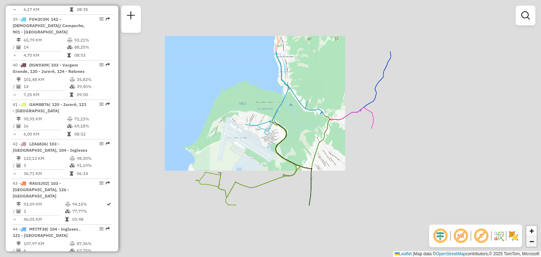
click at [532, 245] on span "−" at bounding box center [532, 241] width 5 height 9
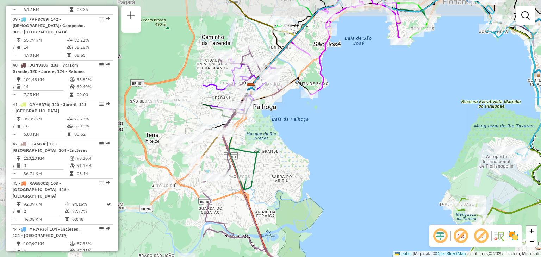
drag, startPoint x: 171, startPoint y: 134, endPoint x: 428, endPoint y: 160, distance: 258.1
click at [428, 160] on div "Janela de atendimento Grade de atendimento Capacidade Transportadoras Veículos …" at bounding box center [270, 128] width 541 height 257
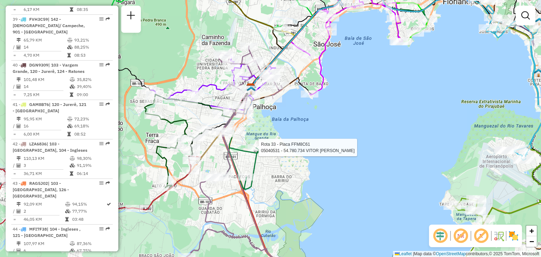
select select "**********"
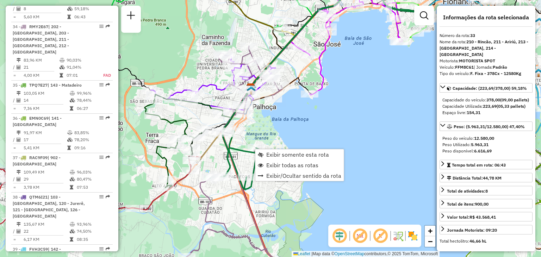
scroll to position [1549, 0]
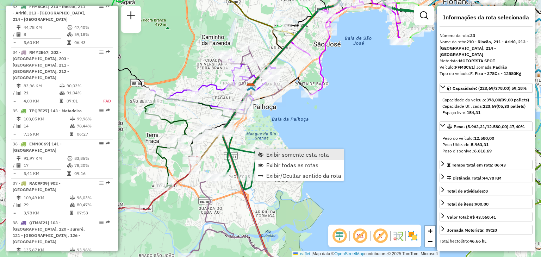
click at [278, 156] on span "Exibir somente esta rota" at bounding box center [297, 155] width 63 height 6
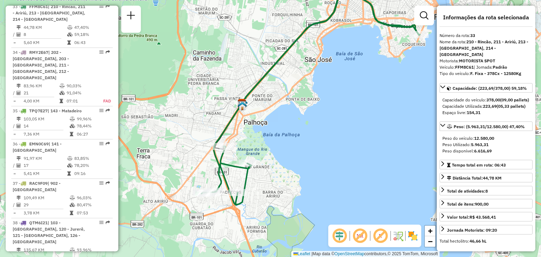
drag, startPoint x: 258, startPoint y: 174, endPoint x: 302, endPoint y: 135, distance: 59.2
click at [302, 135] on div "Janela de atendimento Grade de atendimento Capacidade Transportadoras Veículos …" at bounding box center [270, 128] width 541 height 257
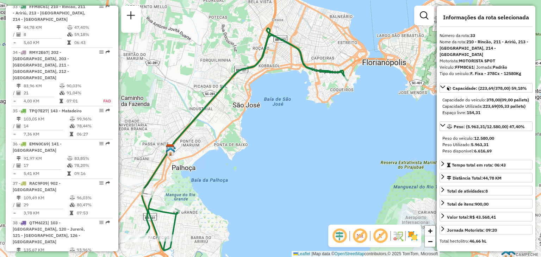
drag, startPoint x: 420, startPoint y: 111, endPoint x: 333, endPoint y: 157, distance: 99.3
click at [333, 157] on div "Janela de atendimento Grade de atendimento Capacidade Transportadoras Veículos …" at bounding box center [270, 128] width 541 height 257
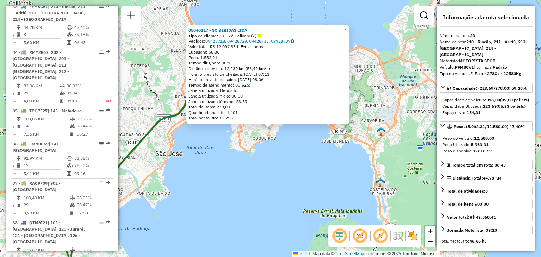
click at [231, 160] on div "05040217 - SC BEBIDAS LTDA Tipo de cliente: 81 - Zé Delivery (Z) Pedidos: 09428…" at bounding box center [270, 128] width 541 height 257
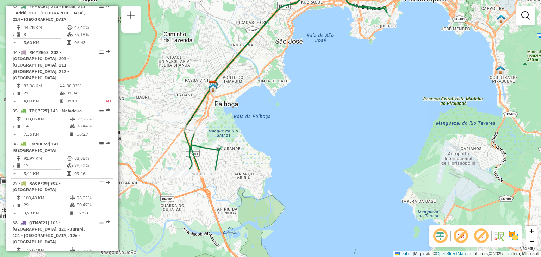
drag, startPoint x: 231, startPoint y: 160, endPoint x: 352, endPoint y: 47, distance: 165.5
click at [352, 47] on div "Janela de atendimento Grade de atendimento Capacidade Transportadoras Veículos …" at bounding box center [270, 128] width 541 height 257
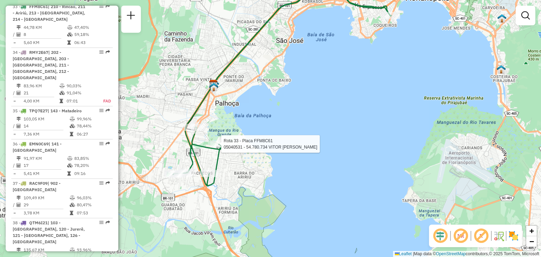
select select "**********"
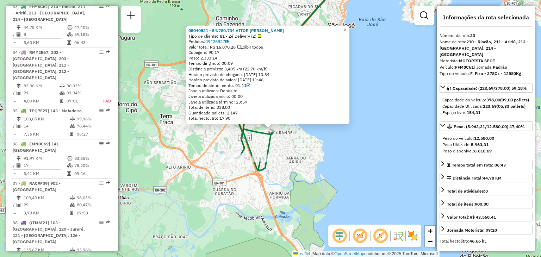
click at [302, 190] on div "05040531 - 54.780.734 VITOR [PERSON_NAME] Tipo de cliente: 81 - Zé Delivery (Z)…" at bounding box center [270, 128] width 541 height 257
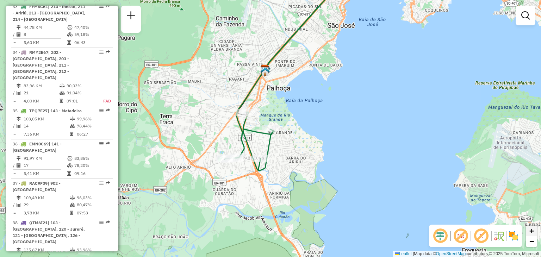
click at [531, 230] on span "+" at bounding box center [532, 231] width 5 height 9
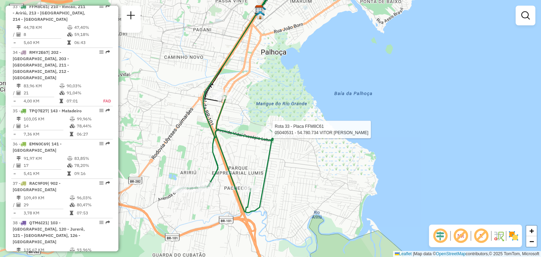
select select "**********"
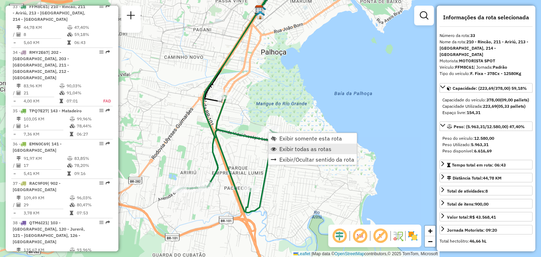
click at [280, 144] on link "Exibir todas as rotas" at bounding box center [312, 149] width 88 height 11
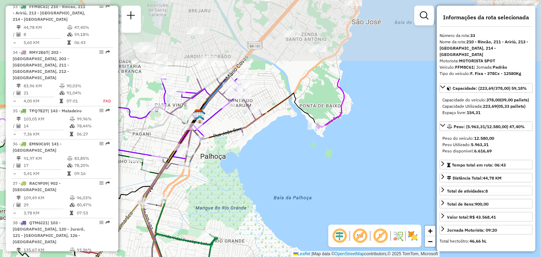
drag, startPoint x: 279, startPoint y: 50, endPoint x: 219, endPoint y: 155, distance: 120.6
click at [219, 155] on div "Janela de atendimento Grade de atendimento Capacidade Transportadoras Veículos …" at bounding box center [270, 128] width 541 height 257
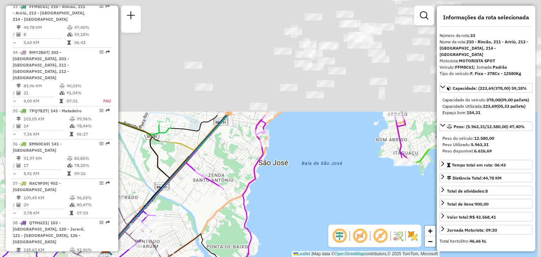
drag, startPoint x: 307, startPoint y: 64, endPoint x: 214, endPoint y: 205, distance: 169.6
click at [214, 205] on div "Janela de atendimento Grade de atendimento Capacidade Transportadoras Veículos …" at bounding box center [270, 128] width 541 height 257
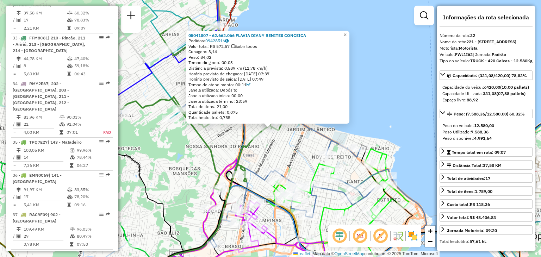
scroll to position [1503, 0]
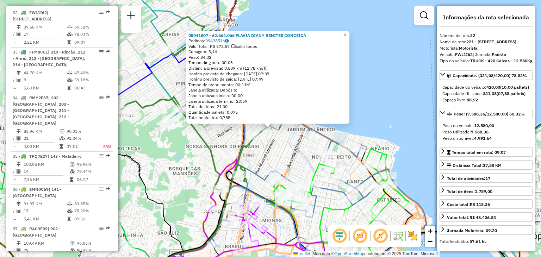
click at [135, 173] on icon at bounding box center [111, 204] width 144 height 156
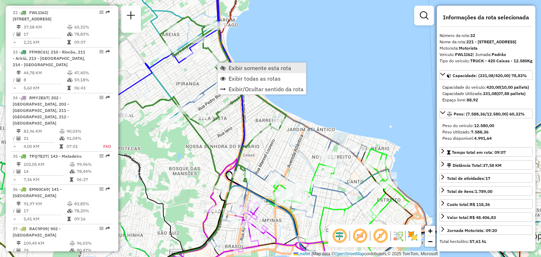
click at [231, 68] on span "Exibir somente esta rota" at bounding box center [260, 68] width 63 height 6
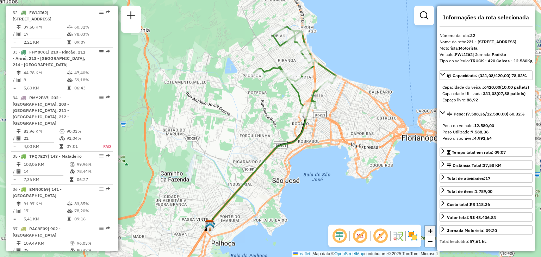
click at [431, 231] on span "+" at bounding box center [430, 231] width 5 height 9
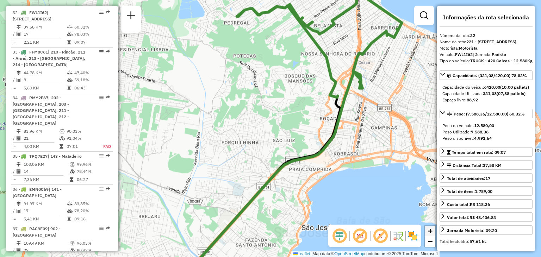
click at [431, 231] on span "+" at bounding box center [430, 231] width 5 height 9
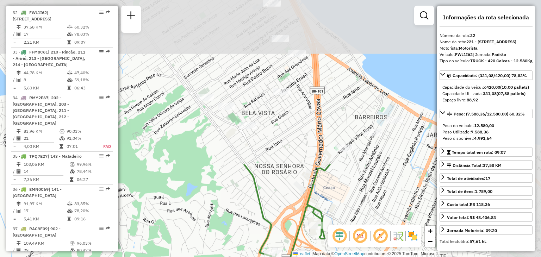
drag, startPoint x: 342, startPoint y: 60, endPoint x: 212, endPoint y: 253, distance: 232.2
click at [212, 253] on div "Janela de atendimento Grade de atendimento Capacidade Transportadoras Veículos …" at bounding box center [270, 128] width 541 height 257
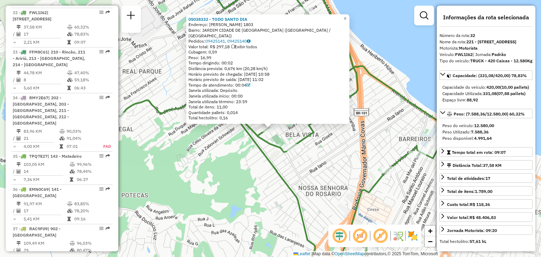
click at [228, 183] on div "05038332 - TODO SANTO DIA Endereço: [PERSON_NAME] 1803 Bairro: [GEOGRAPHIC_DATA…" at bounding box center [270, 128] width 541 height 257
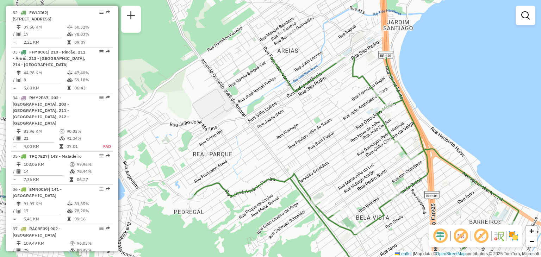
drag, startPoint x: 309, startPoint y: 75, endPoint x: 380, endPoint y: 158, distance: 108.7
click at [380, 158] on div "Janela de atendimento Grade de atendimento Capacidade Transportadoras Veículos …" at bounding box center [270, 128] width 541 height 257
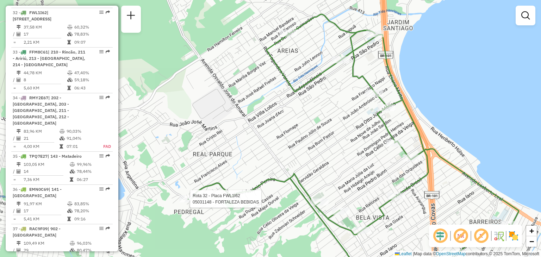
select select "**********"
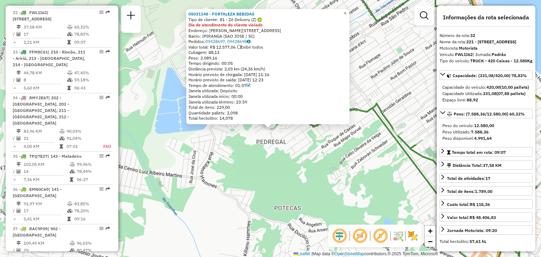
click at [331, 119] on div "Total hectolitro: 14,078" at bounding box center [268, 119] width 159 height 6
click at [332, 147] on div "05031148 - FORTALEZA BEBIDAS Tipo de cliente: 81 - Zé Delivery (Z) Dia de atend…" at bounding box center [270, 128] width 541 height 257
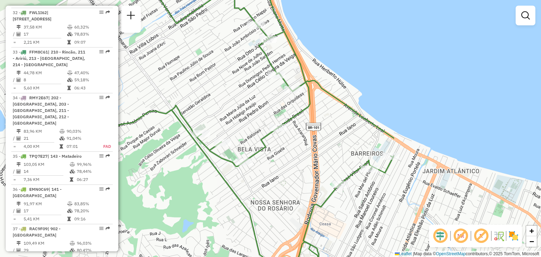
drag, startPoint x: 430, startPoint y: 121, endPoint x: 229, endPoint y: 122, distance: 200.8
click at [229, 122] on div "Janela de atendimento Grade de atendimento Capacidade Transportadoras Veículos …" at bounding box center [270, 128] width 541 height 257
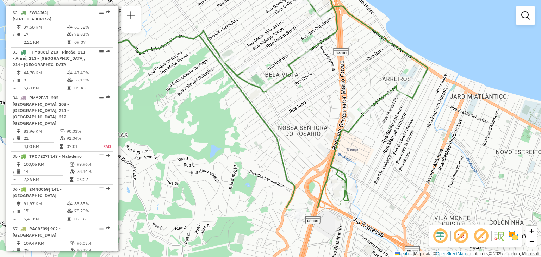
drag, startPoint x: 348, startPoint y: 211, endPoint x: 380, endPoint y: 122, distance: 94.9
click at [380, 122] on div "Janela de atendimento Grade de atendimento Capacidade Transportadoras Veículos …" at bounding box center [270, 128] width 541 height 257
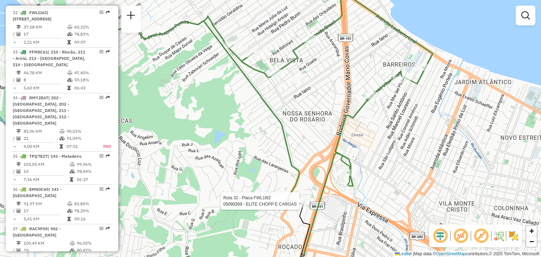
select select "**********"
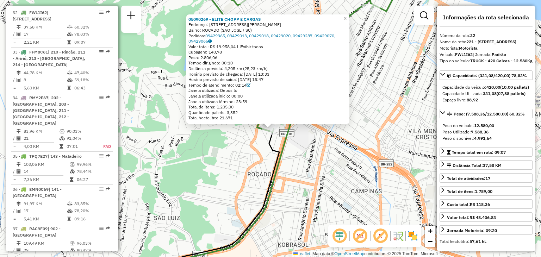
click at [215, 149] on div "05090269 - ELITE CHOPP E CARGAS Endereço: [STREET_ADDRESS][PERSON_NAME] Pedidos…" at bounding box center [270, 128] width 541 height 257
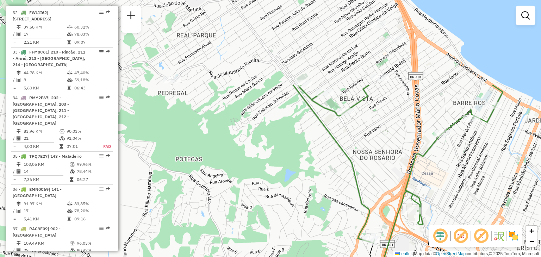
drag, startPoint x: 215, startPoint y: 81, endPoint x: 297, endPoint y: 241, distance: 180.3
click at [297, 241] on div "Janela de atendimento Grade de atendimento Capacidade Transportadoras Veículos …" at bounding box center [270, 128] width 541 height 257
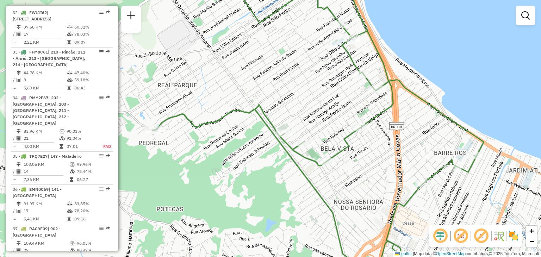
click at [295, 146] on icon at bounding box center [318, 128] width 331 height 309
select select "**********"
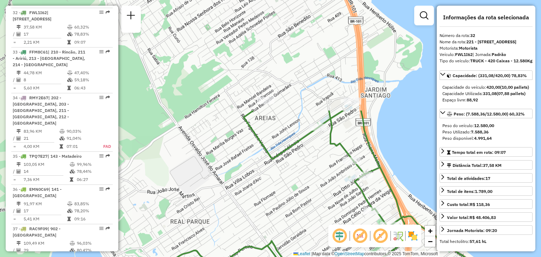
drag, startPoint x: 292, startPoint y: 60, endPoint x: 304, endPoint y: 208, distance: 147.8
click at [304, 208] on div "Janela de atendimento Grade de atendimento Capacidade Transportadoras Veículos …" at bounding box center [270, 128] width 541 height 257
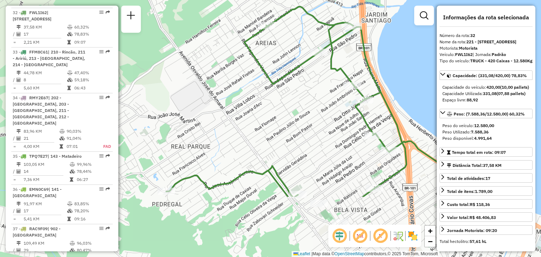
drag, startPoint x: 304, startPoint y: 170, endPoint x: 305, endPoint y: 70, distance: 100.1
click at [305, 70] on div "Janela de atendimento Grade de atendimento Capacidade Transportadoras Veículos …" at bounding box center [270, 128] width 541 height 257
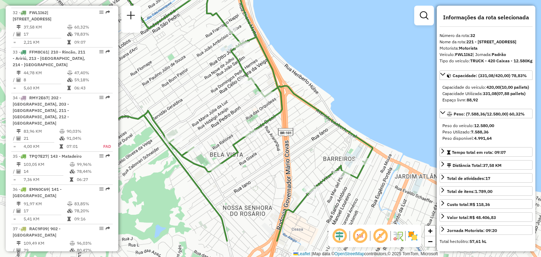
drag, startPoint x: 344, startPoint y: 131, endPoint x: 220, endPoint y: 90, distance: 130.4
click at [220, 90] on div "Janela de atendimento Grade de atendimento Capacidade Transportadoras Veículos …" at bounding box center [270, 128] width 541 height 257
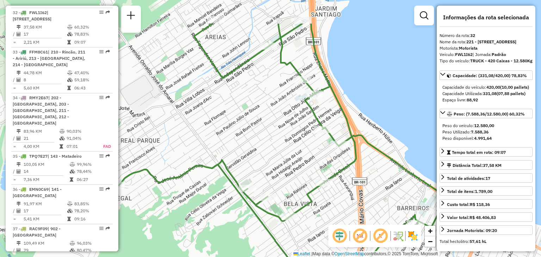
drag, startPoint x: 288, startPoint y: 123, endPoint x: 362, endPoint y: 172, distance: 88.9
click at [362, 172] on div "Janela de atendimento Grade de atendimento Capacidade Transportadoras Veículos …" at bounding box center [270, 128] width 541 height 257
click at [426, 242] on link "−" at bounding box center [430, 241] width 11 height 11
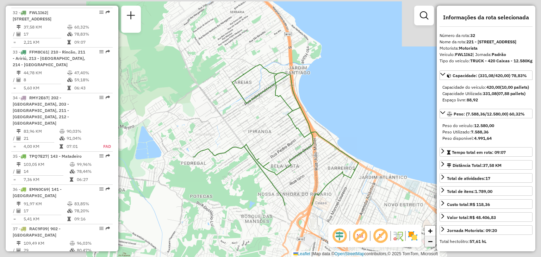
click at [426, 242] on link "−" at bounding box center [430, 241] width 11 height 11
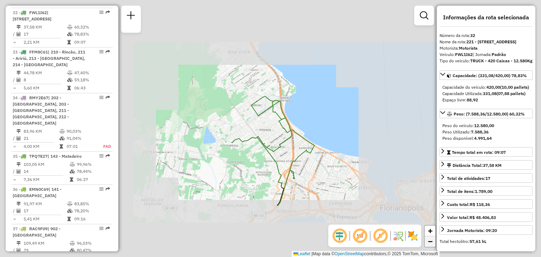
click at [426, 242] on link "−" at bounding box center [430, 241] width 11 height 11
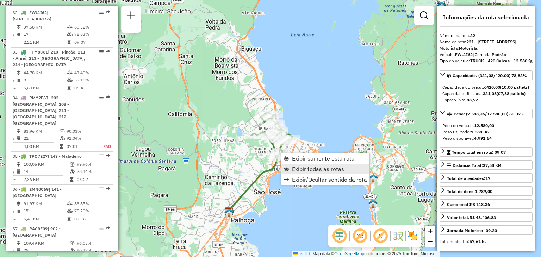
click at [290, 168] on link "Exibir todas as rotas" at bounding box center [325, 169] width 88 height 11
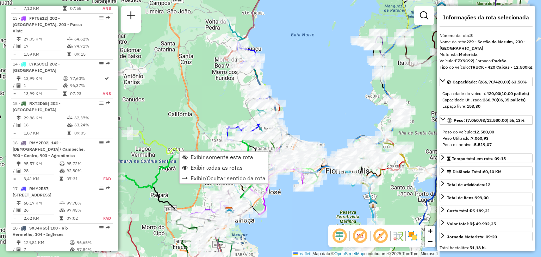
scroll to position [552, 0]
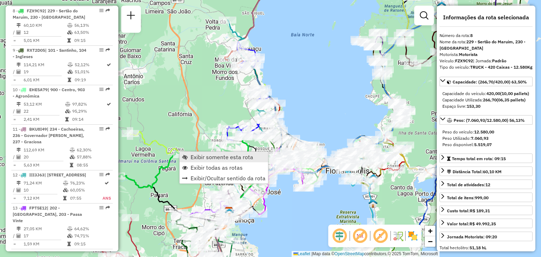
click at [186, 156] on span "Exibir somente esta rota" at bounding box center [185, 157] width 6 height 6
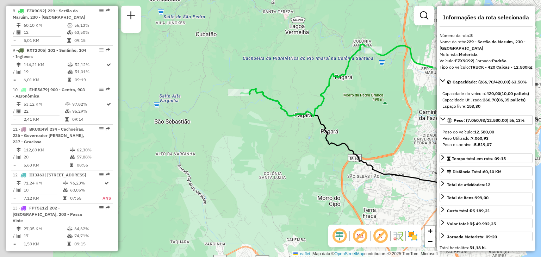
drag, startPoint x: 174, startPoint y: 155, endPoint x: 253, endPoint y: 115, distance: 88.9
click at [289, 124] on div "Janela de atendimento Grade de atendimento Capacidade Transportadoras Veículos …" at bounding box center [270, 128] width 541 height 257
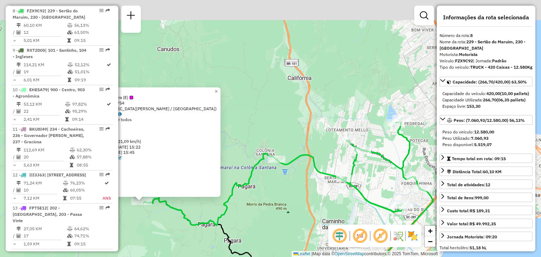
drag, startPoint x: 396, startPoint y: 126, endPoint x: 267, endPoint y: 199, distance: 148.6
click at [267, 199] on div "05018769 - BEBIDAS ZIZI Tipo de cliente: 8 - Empilhadeira (E) Endereço: BERTOLD…" at bounding box center [270, 128] width 541 height 257
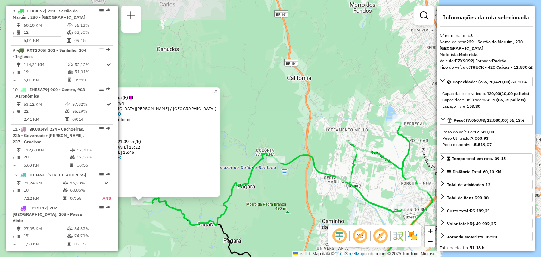
click at [267, 199] on div "05018769 - BEBIDAS ZIZI Tipo de cliente: 8 - Empilhadeira (E) Endereço: BERTOLD…" at bounding box center [270, 128] width 541 height 257
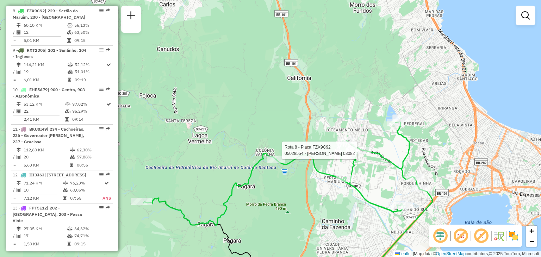
select select "**********"
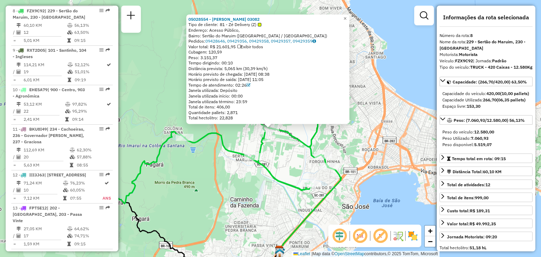
click at [288, 188] on icon at bounding box center [190, 149] width 277 height 107
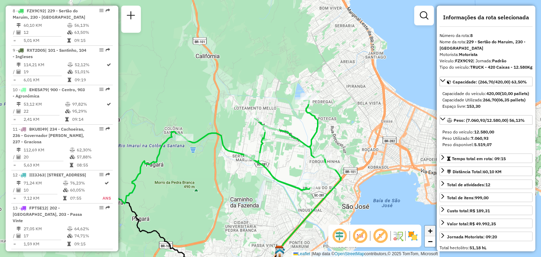
click at [430, 230] on span "+" at bounding box center [430, 231] width 5 height 9
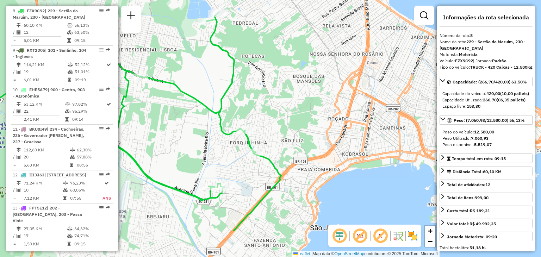
drag, startPoint x: 383, startPoint y: 103, endPoint x: 254, endPoint y: 49, distance: 140.6
click at [254, 49] on div "Janela de atendimento Grade de atendimento Capacidade Transportadoras Veículos …" at bounding box center [270, 128] width 541 height 257
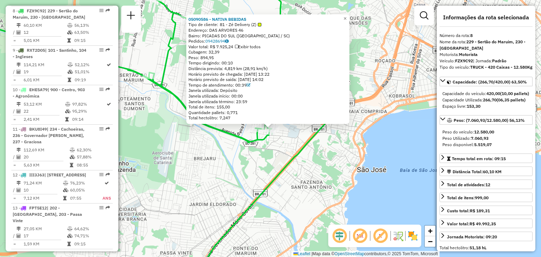
click at [214, 157] on div "05090586 - NATIVA BEBIDAS Tipo de cliente: 81 - Zé Delivery (Z) Endereço: DAS A…" at bounding box center [270, 128] width 541 height 257
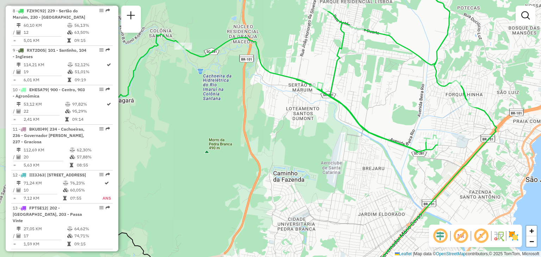
drag, startPoint x: 214, startPoint y: 157, endPoint x: 384, endPoint y: 168, distance: 170.2
click at [384, 168] on div "Janela de atendimento Grade de atendimento Capacidade Transportadoras Veículos …" at bounding box center [270, 128] width 541 height 257
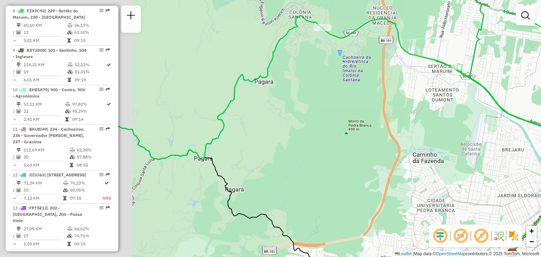
drag, startPoint x: 312, startPoint y: 156, endPoint x: 456, endPoint y: 134, distance: 145.8
click at [456, 134] on div "Janela de atendimento Grade de atendimento Capacidade Transportadoras Veículos …" at bounding box center [270, 128] width 541 height 257
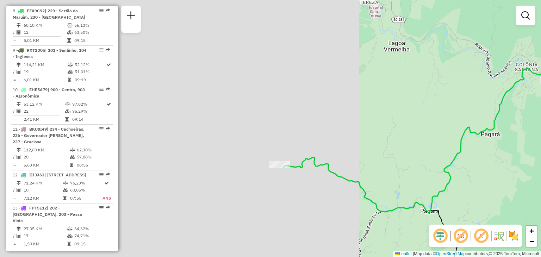
drag, startPoint x: 200, startPoint y: 105, endPoint x: 421, endPoint y: 159, distance: 227.6
click at [421, 159] on div "Janela de atendimento Grade de atendimento Capacidade Transportadoras Veículos …" at bounding box center [270, 128] width 541 height 257
select select "**********"
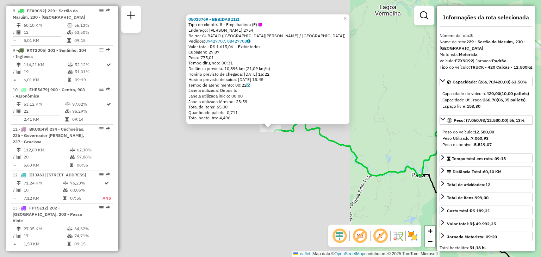
click at [369, 134] on div "05018769 - BEBIDAS ZIZI Tipo de cliente: 8 - Empilhadeira (E) Endereço: BERTOLD…" at bounding box center [270, 128] width 541 height 257
